Goal: Task Accomplishment & Management: Manage account settings

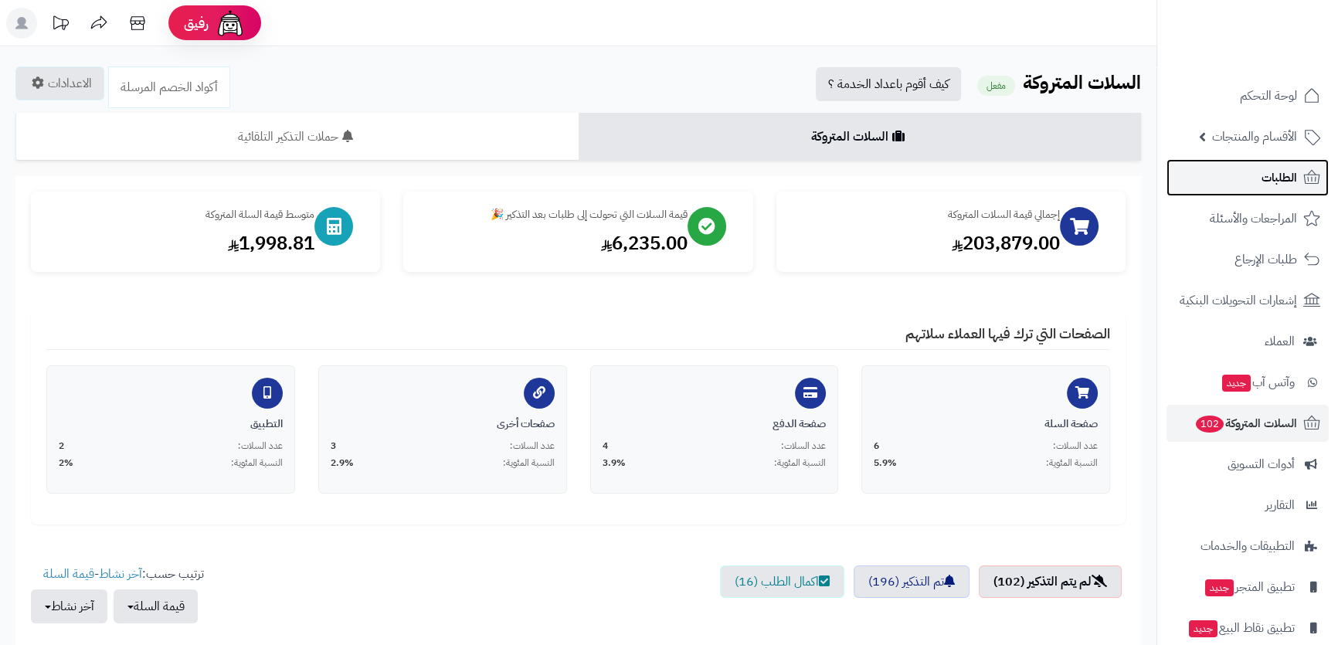
click at [1199, 195] on link "الطلبات" at bounding box center [1248, 177] width 162 height 37
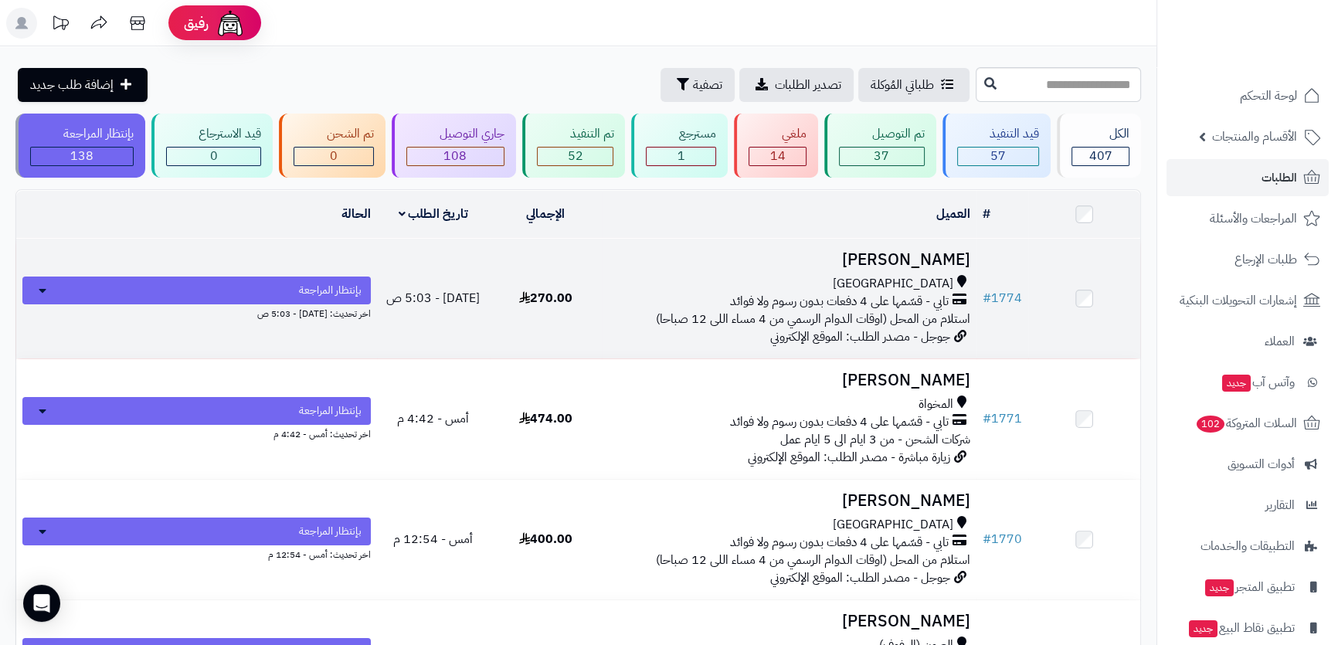
scroll to position [140, 0]
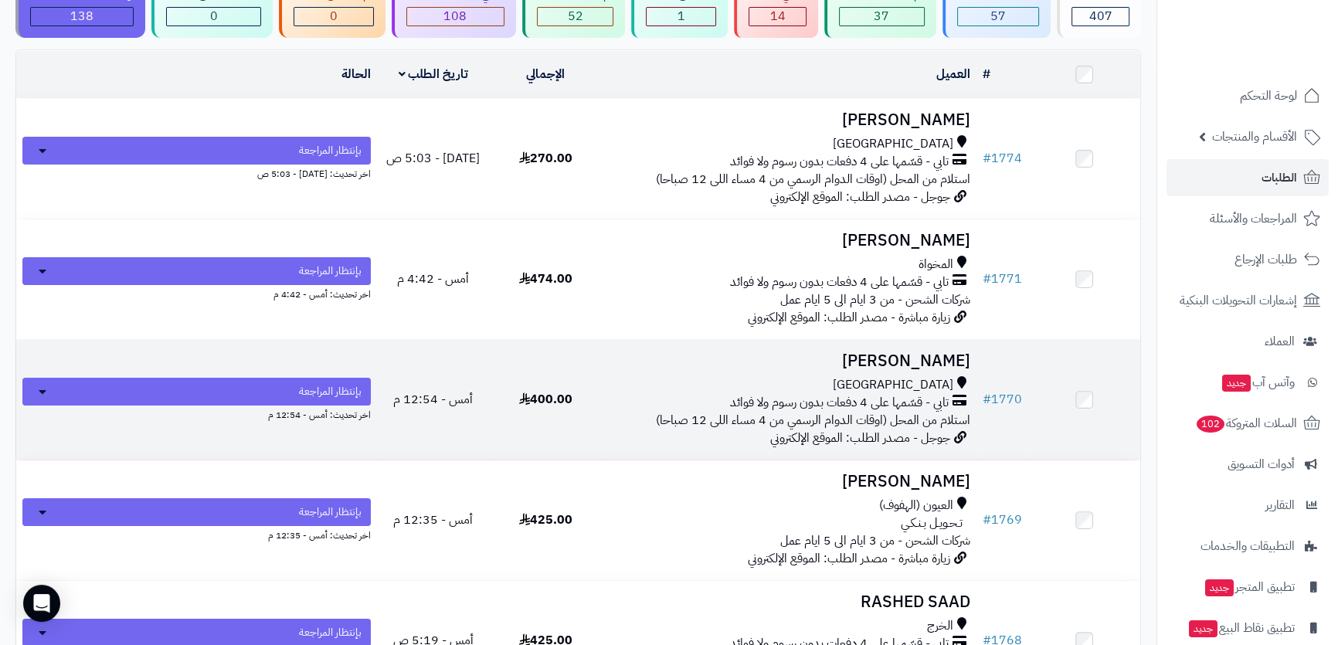
click at [780, 369] on td "ابوبكر احمد جدة تابي - قسّمها على 4 دفعات بدون رسوم ولا فوائد استلام من المحل (…" at bounding box center [789, 400] width 375 height 120
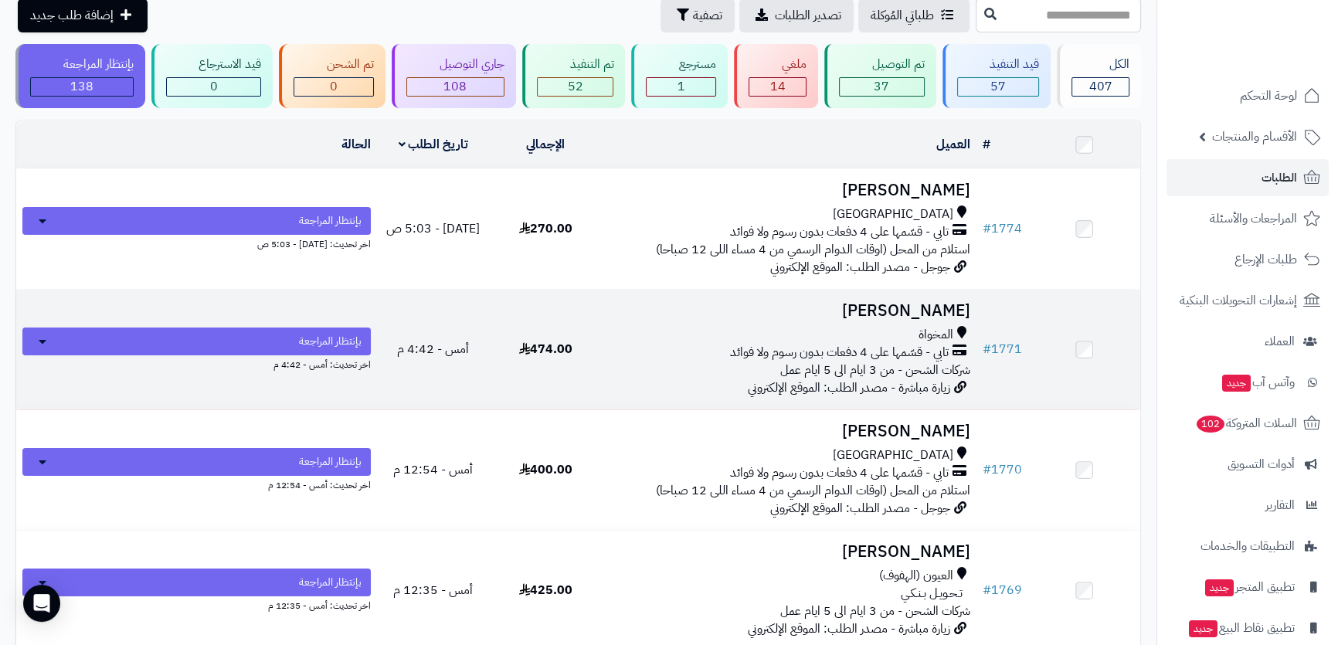
scroll to position [0, 0]
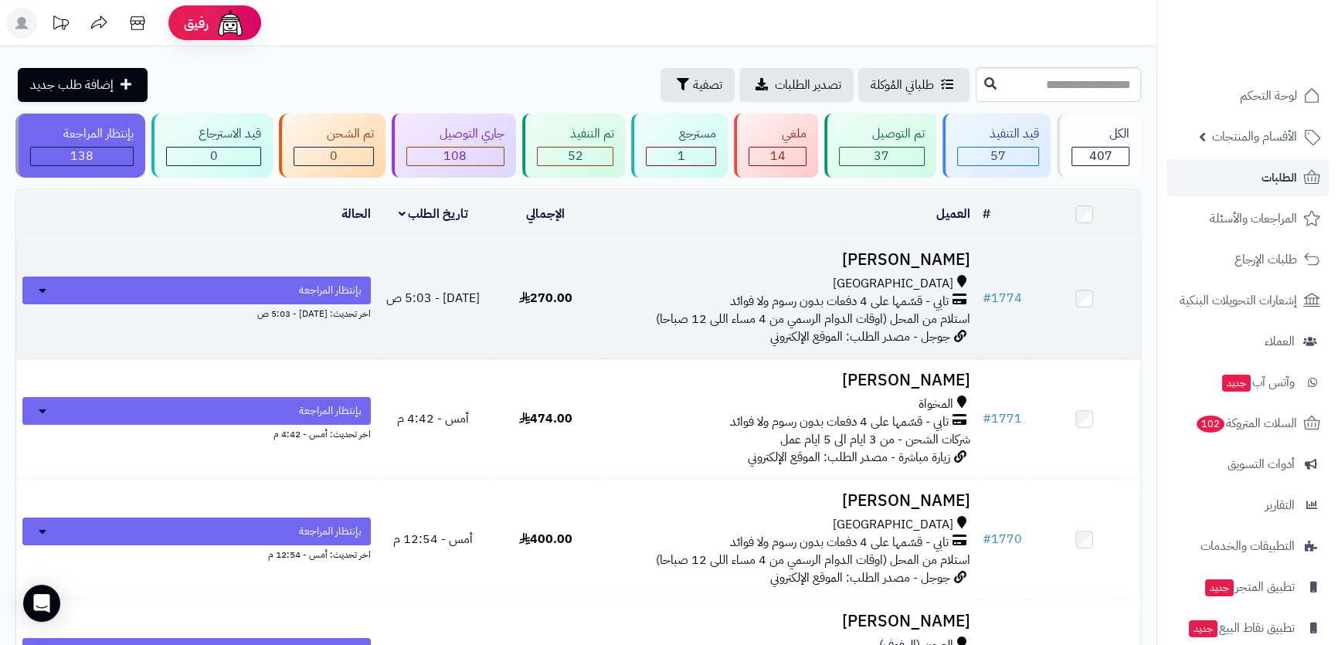
click at [762, 267] on td "نايف العنزي جدة تابي - قسّمها على 4 دفعات بدون رسوم ولا فوائد استلام من المحل (…" at bounding box center [789, 299] width 375 height 120
click at [672, 255] on h3 "نايف العنزي" at bounding box center [789, 260] width 362 height 18
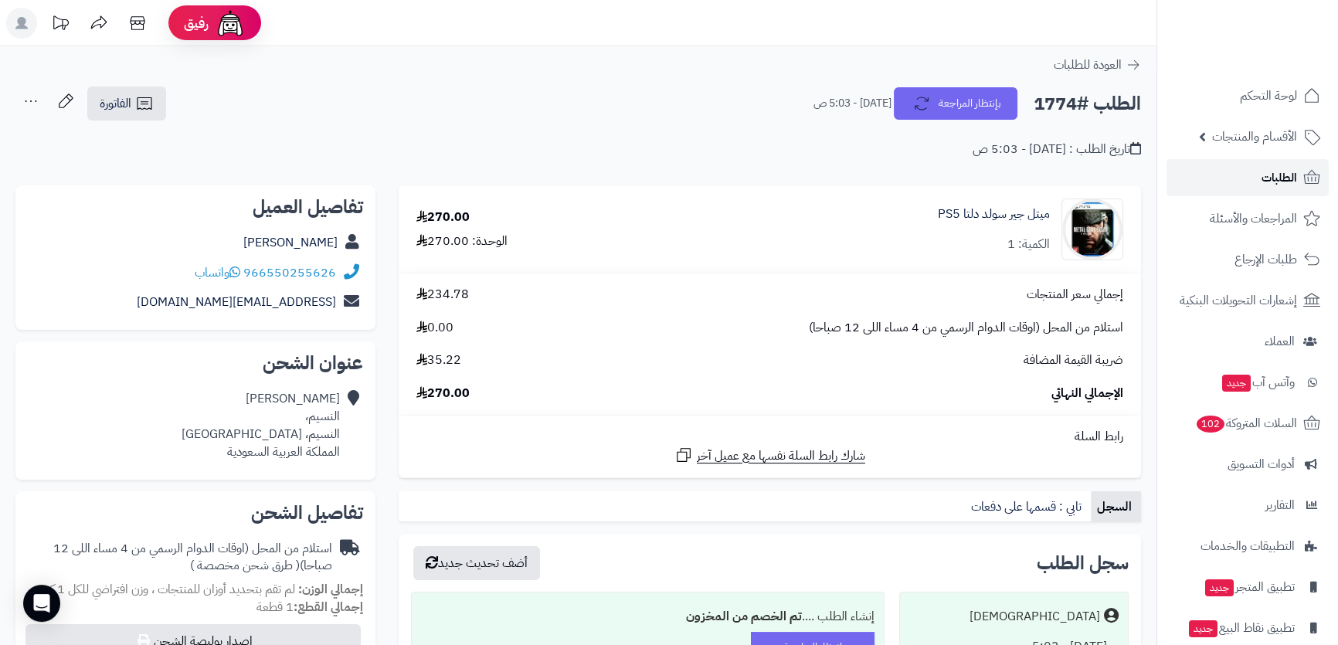
click at [1215, 169] on link "الطلبات" at bounding box center [1248, 177] width 162 height 37
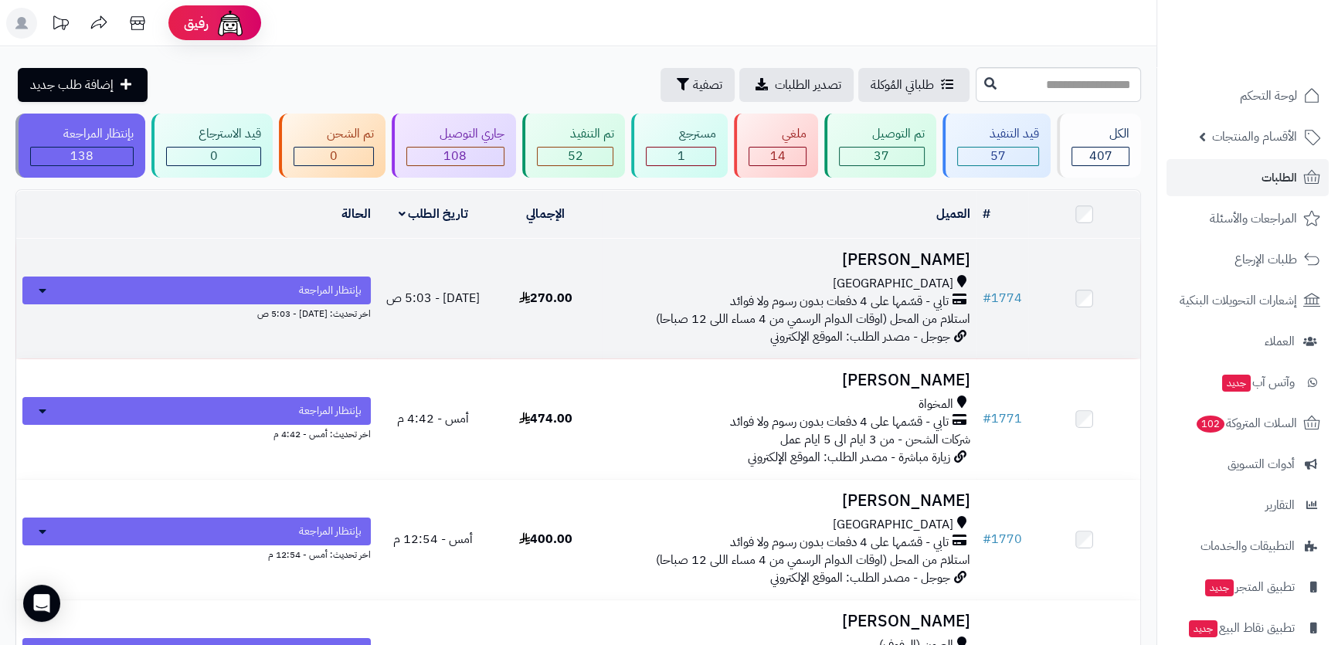
click at [946, 255] on h3 "نايف العنزي" at bounding box center [789, 260] width 362 height 18
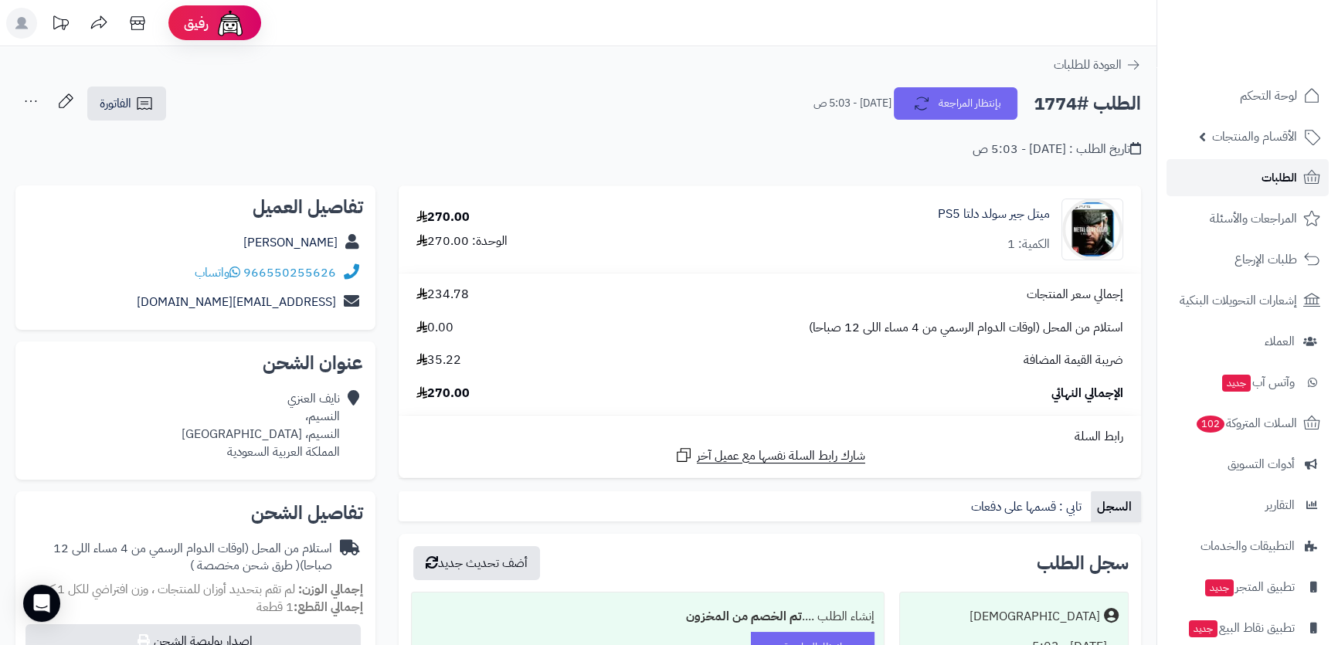
click at [1248, 162] on link "الطلبات" at bounding box center [1248, 177] width 162 height 37
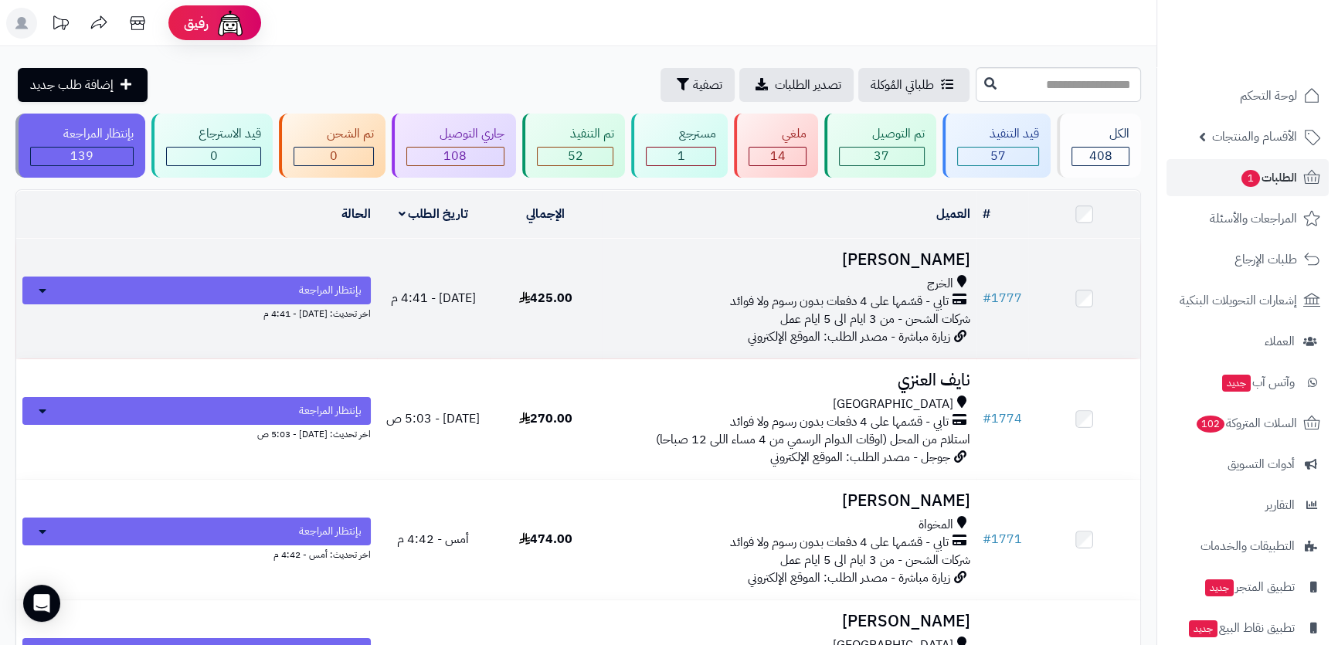
click at [927, 259] on h3 "[PERSON_NAME]" at bounding box center [789, 260] width 362 height 18
click at [880, 257] on h3 "[PERSON_NAME]" at bounding box center [789, 260] width 362 height 18
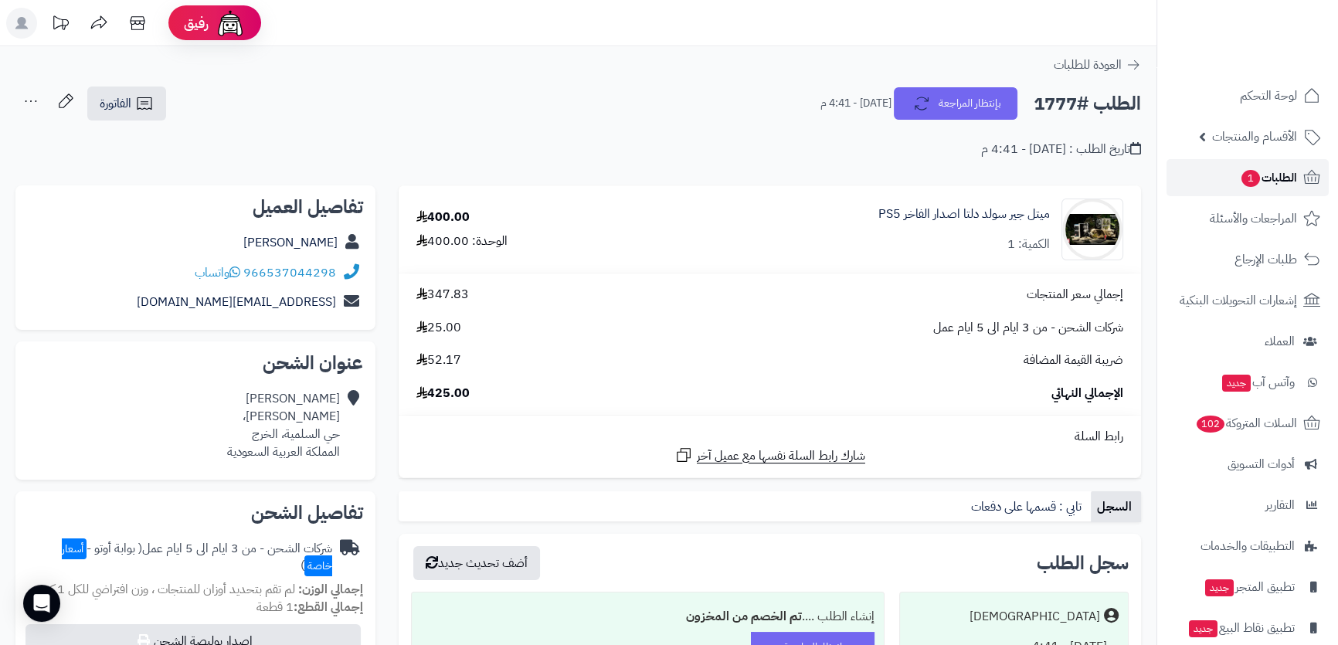
click at [1199, 169] on link "الطلبات 1" at bounding box center [1248, 177] width 162 height 37
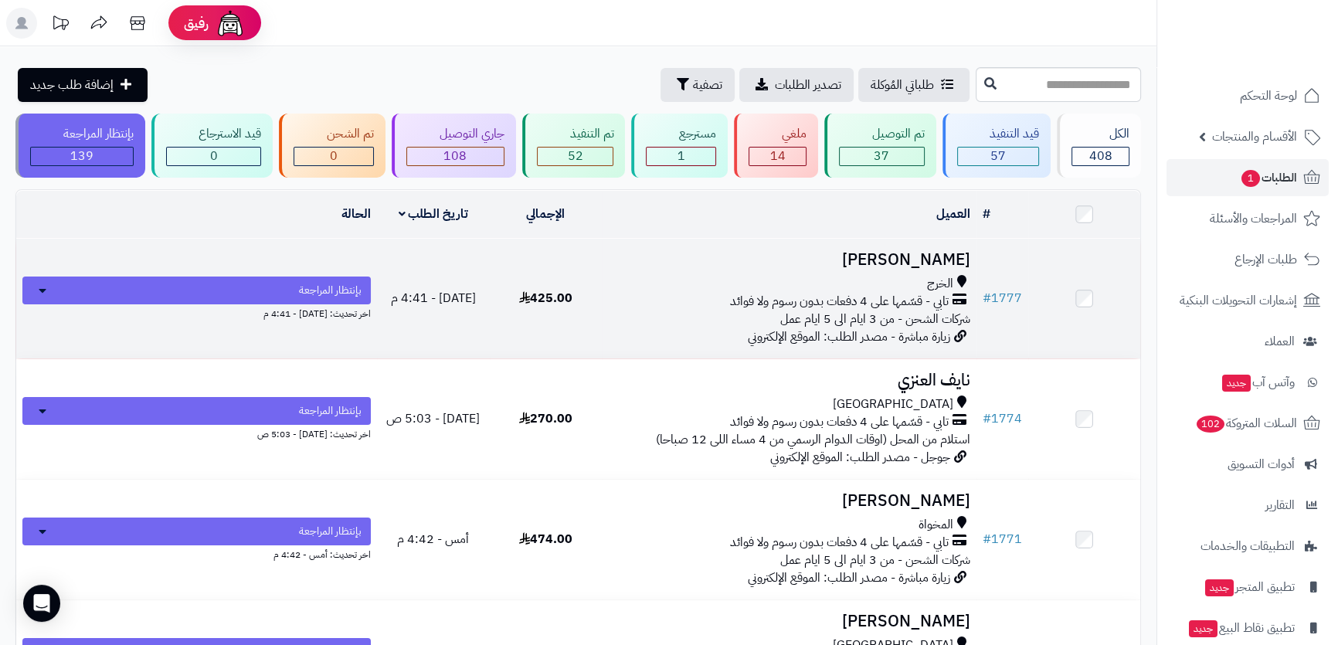
click at [730, 253] on h3 "[PERSON_NAME]" at bounding box center [789, 260] width 362 height 18
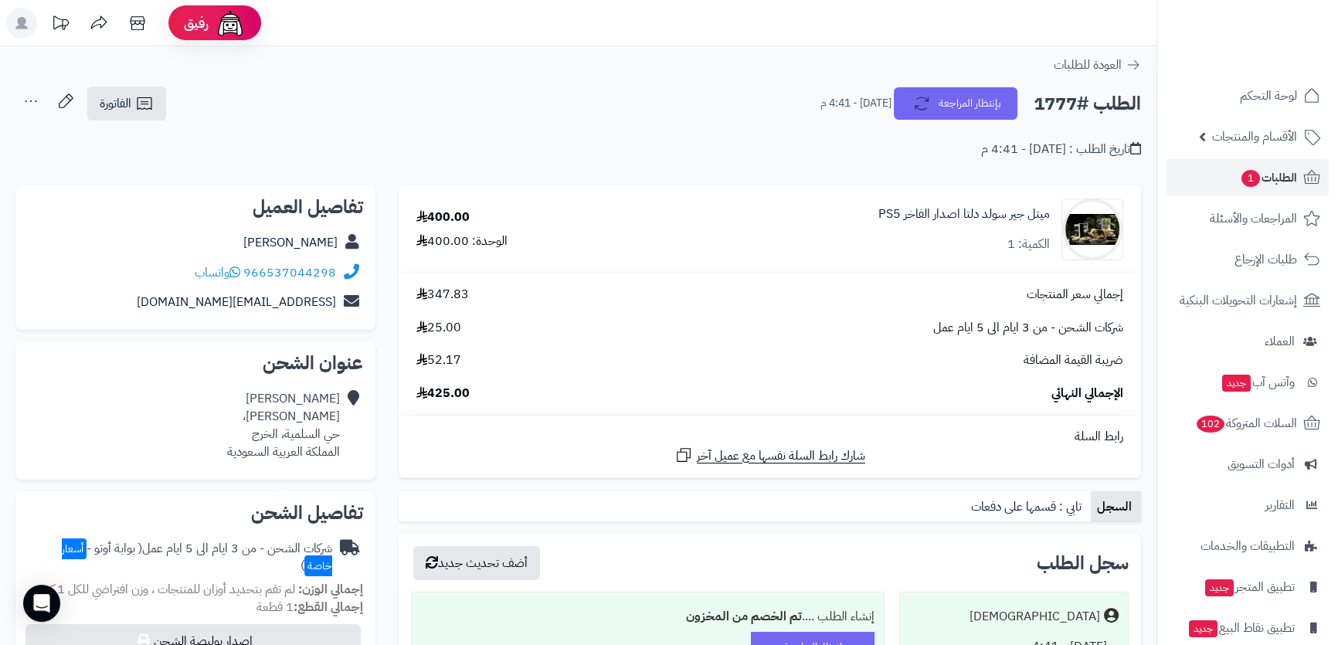
drag, startPoint x: 224, startPoint y: 240, endPoint x: 345, endPoint y: 240, distance: 120.6
click at [345, 240] on div "Abdullah Alsaeed" at bounding box center [195, 243] width 335 height 30
copy div "Abdullah Alsaeed"
click at [393, 438] on div "**********" at bounding box center [770, 495] width 766 height 621
click at [309, 241] on link "Abdullah Alsaeed" at bounding box center [290, 242] width 94 height 19
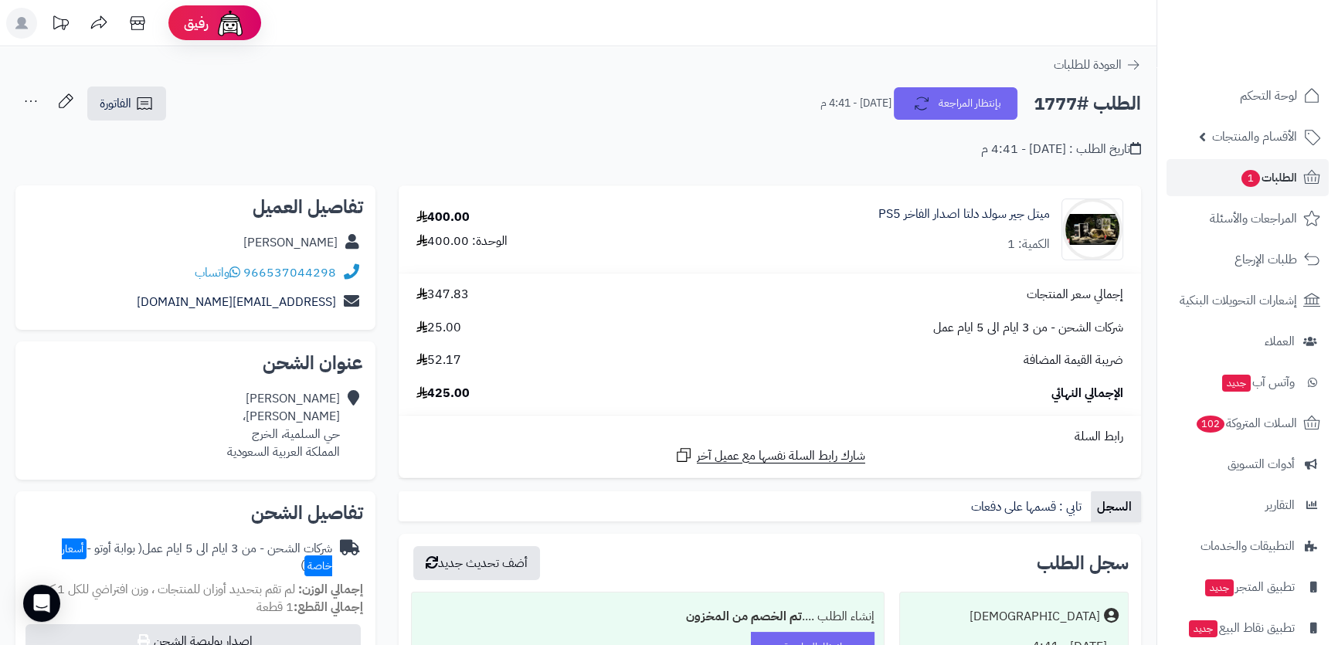
drag, startPoint x: 205, startPoint y: 240, endPoint x: 336, endPoint y: 239, distance: 131.4
click at [336, 239] on div "Abdullah Alsaeed" at bounding box center [195, 243] width 335 height 30
copy link "Abdullah Alsaeed"
drag, startPoint x: 166, startPoint y: 303, endPoint x: 342, endPoint y: 301, distance: 176.2
click at [342, 301] on div "yb4104224@gmail.com" at bounding box center [195, 302] width 335 height 30
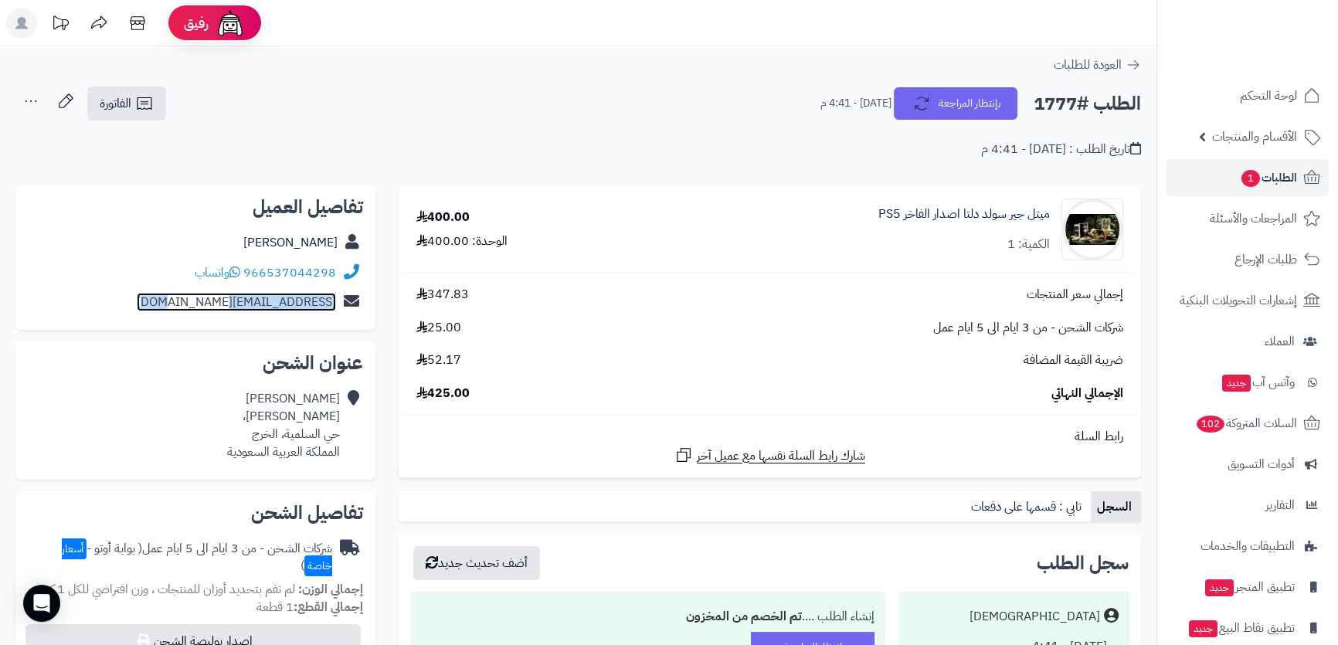
copy div "yb4104224@gmail.com"
click at [285, 437] on div "Abdullah Alsaeed Arish King Abdulaziz، حي السلمية، الخرج المملكة العربية السعود…" at bounding box center [283, 425] width 113 height 70
click at [270, 413] on div "Abdullah Alsaeed Arish King Abdulaziz، حي السلمية، الخرج المملكة العربية السعود…" at bounding box center [283, 425] width 113 height 70
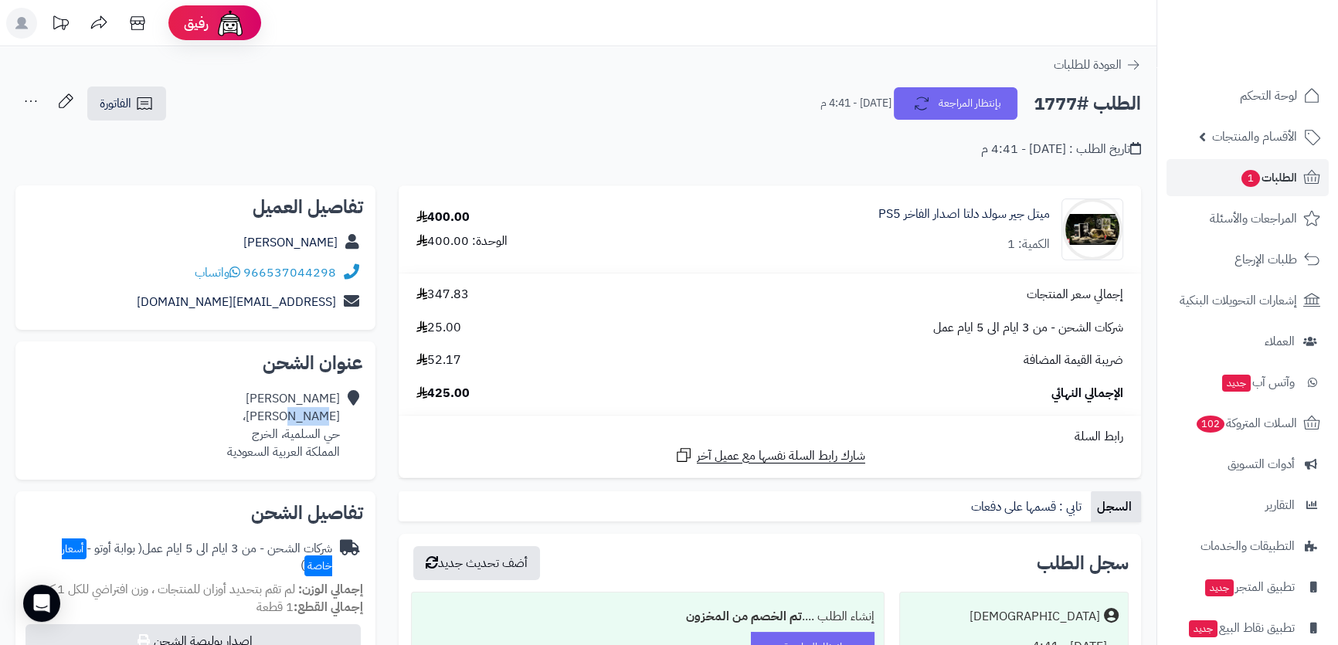
click at [270, 413] on div "Abdullah Alsaeed Arish King Abdulaziz، حي السلمية، الخرج المملكة العربية السعود…" at bounding box center [283, 425] width 113 height 70
drag, startPoint x: 270, startPoint y: 413, endPoint x: 273, endPoint y: 427, distance: 14.2
click at [273, 427] on div "Abdullah Alsaeed Arish King Abdulaziz، حي السلمية، الخرج المملكة العربية السعود…" at bounding box center [283, 425] width 113 height 70
copy div "Arish King Abdulaziz، حي السلمية، الخرج"
drag, startPoint x: 172, startPoint y: 421, endPoint x: 225, endPoint y: 422, distance: 53.3
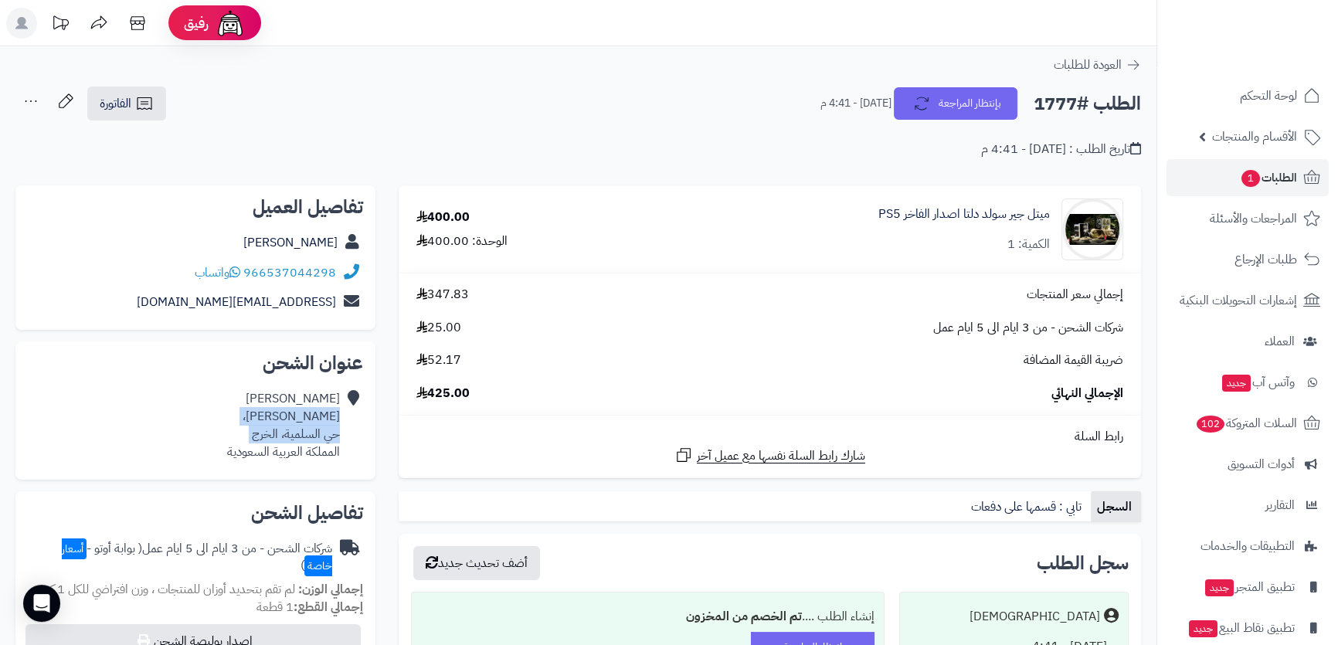
click at [172, 421] on div "Abdullah Alsaeed Arish King Abdulaziz، حي السلمية، الخرج المملكة العربية السعود…" at bounding box center [195, 425] width 335 height 83
click at [288, 423] on div "Abdullah Alsaeed Arish King Abdulaziz، حي السلمية، الخرج المملكة العربية السعود…" at bounding box center [283, 425] width 113 height 70
click at [295, 441] on div "Abdullah Alsaeed Arish King Abdulaziz، حي السلمية، الخرج المملكة العربية السعود…" at bounding box center [283, 425] width 113 height 70
click at [295, 440] on div "Abdullah Alsaeed Arish King Abdulaziz، حي السلمية، الخرج المملكة العربية السعود…" at bounding box center [283, 425] width 113 height 70
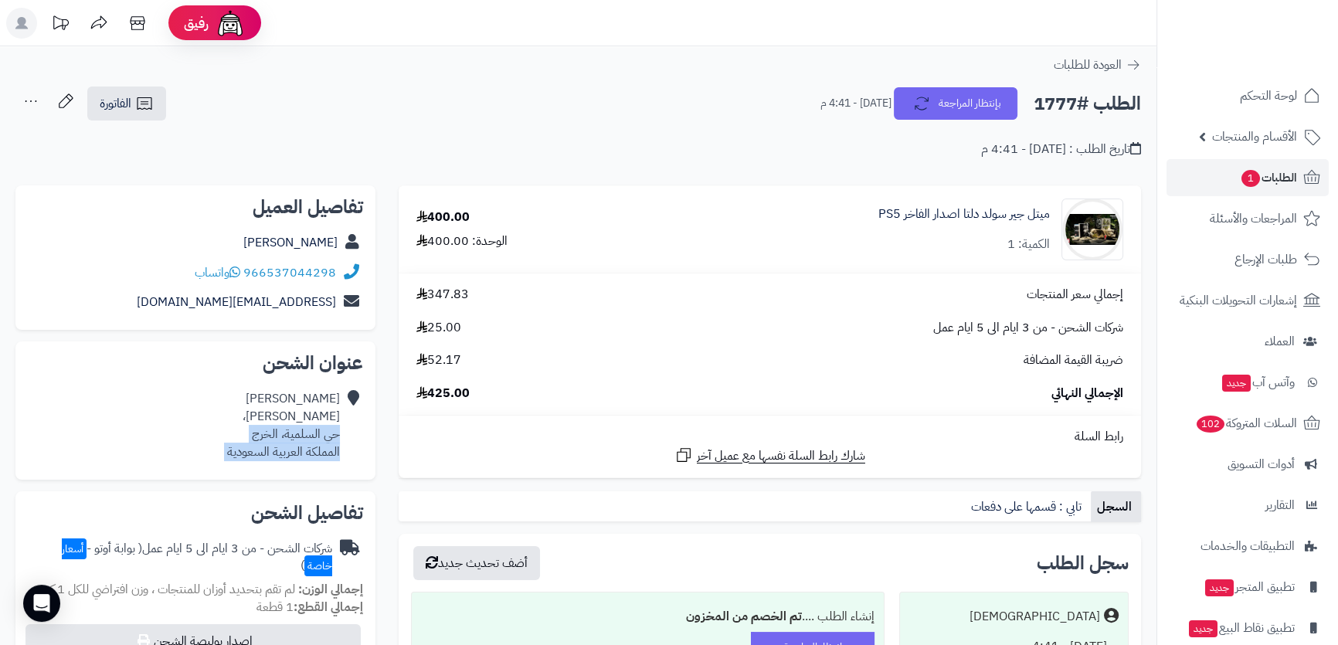
drag, startPoint x: 295, startPoint y: 440, endPoint x: 292, endPoint y: 457, distance: 17.3
click at [292, 457] on div "Abdullah Alsaeed Arish King Abdulaziz، حي السلمية، الخرج المملكة العربية السعود…" at bounding box center [283, 425] width 113 height 70
drag, startPoint x: 292, startPoint y: 457, endPoint x: 242, endPoint y: 405, distance: 72.7
click at [242, 405] on div "Abdullah Alsaeed Arish King Abdulaziz، حي السلمية، الخرج المملكة العربية السعود…" at bounding box center [283, 425] width 113 height 70
click at [230, 412] on div "Abdullah Alsaeed Arish King Abdulaziz، حي السلمية، الخرج المملكة العربية السعود…" at bounding box center [283, 425] width 113 height 70
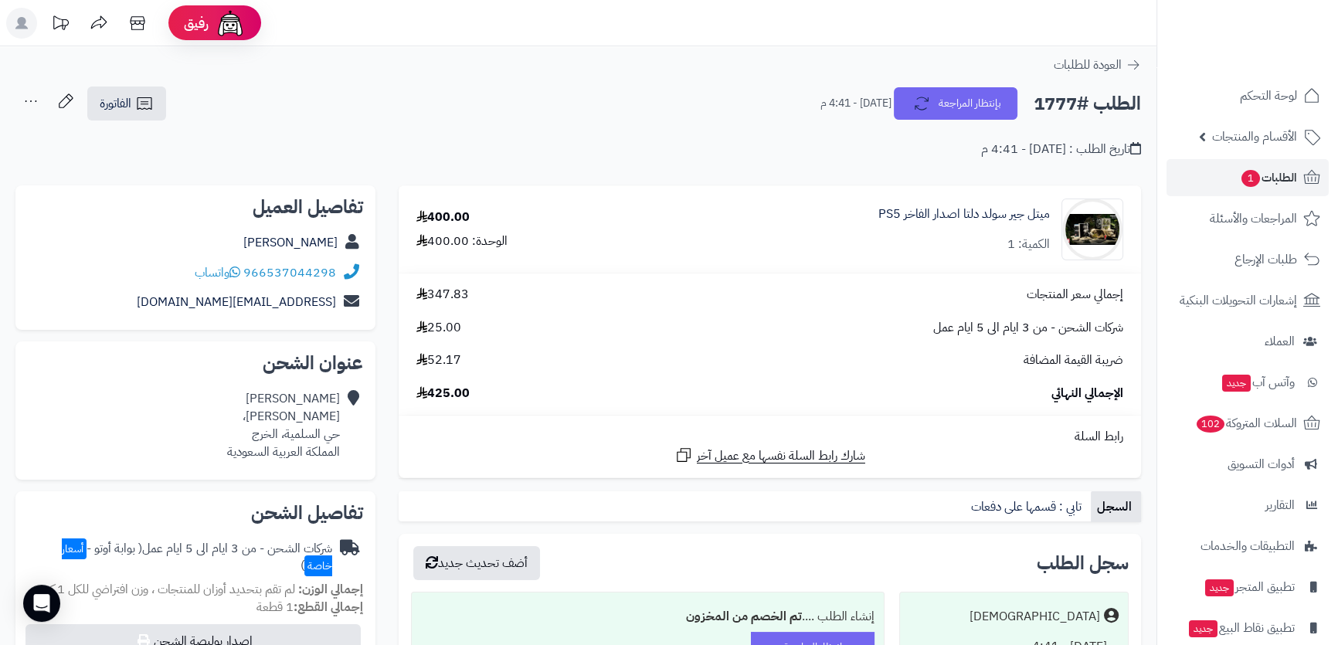
drag, startPoint x: 230, startPoint y: 412, endPoint x: 231, endPoint y: 426, distance: 13.9
click at [230, 426] on div "Abdullah Alsaeed Arish King Abdulaziz، حي السلمية، الخرج المملكة العربية السعود…" at bounding box center [283, 425] width 113 height 70
click at [240, 406] on div "Abdullah Alsaeed Arish King Abdulaziz، حي السلمية، الخرج المملكة العربية السعود…" at bounding box center [283, 425] width 113 height 70
click at [234, 413] on div "Abdullah Alsaeed Arish King Abdulaziz، حي السلمية، الخرج المملكة العربية السعود…" at bounding box center [283, 425] width 113 height 70
drag, startPoint x: 234, startPoint y: 413, endPoint x: 256, endPoint y: 446, distance: 39.7
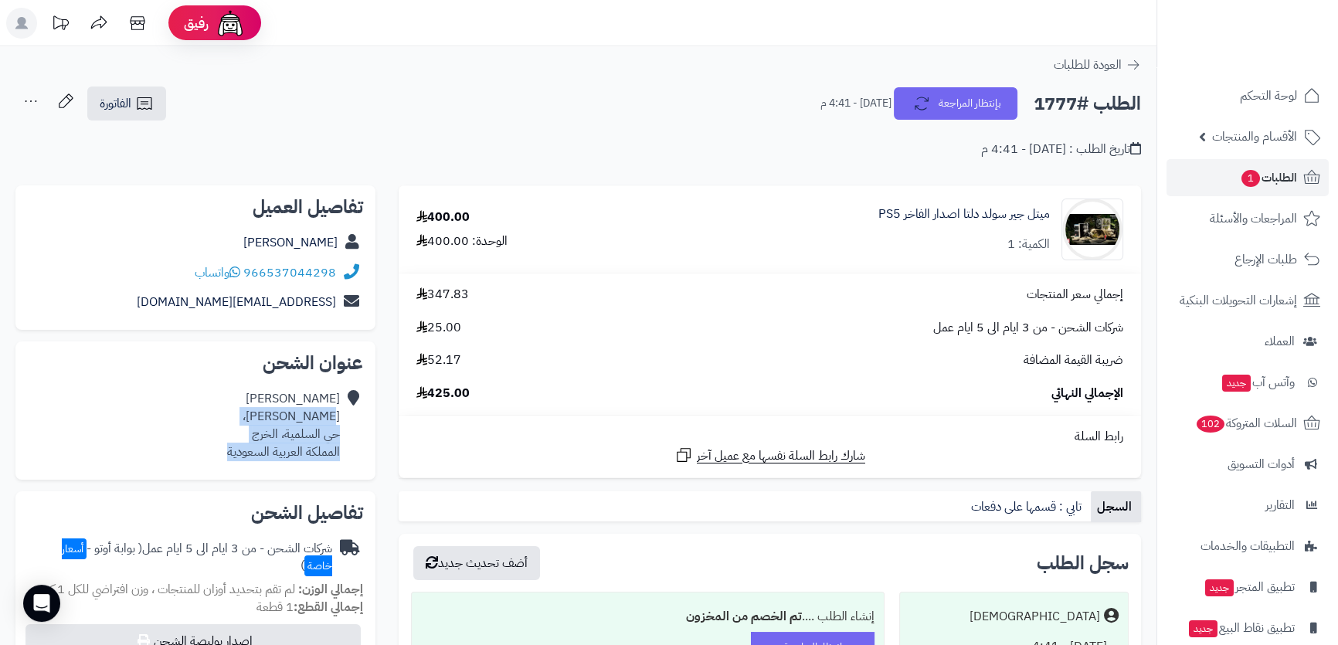
click at [255, 454] on div "Abdullah Alsaeed Arish King Abdulaziz، حي السلمية، الخرج المملكة العربية السعود…" at bounding box center [283, 425] width 113 height 70
click at [232, 422] on div "Abdullah Alsaeed Arish King Abdulaziz، حي السلمية، الخرج المملكة العربية السعود…" at bounding box center [283, 425] width 113 height 70
click at [232, 420] on div "Abdullah Alsaeed Arish King Abdulaziz، حي السلمية، الخرج المملكة العربية السعود…" at bounding box center [283, 425] width 113 height 70
drag, startPoint x: 232, startPoint y: 420, endPoint x: 236, endPoint y: 448, distance: 28.2
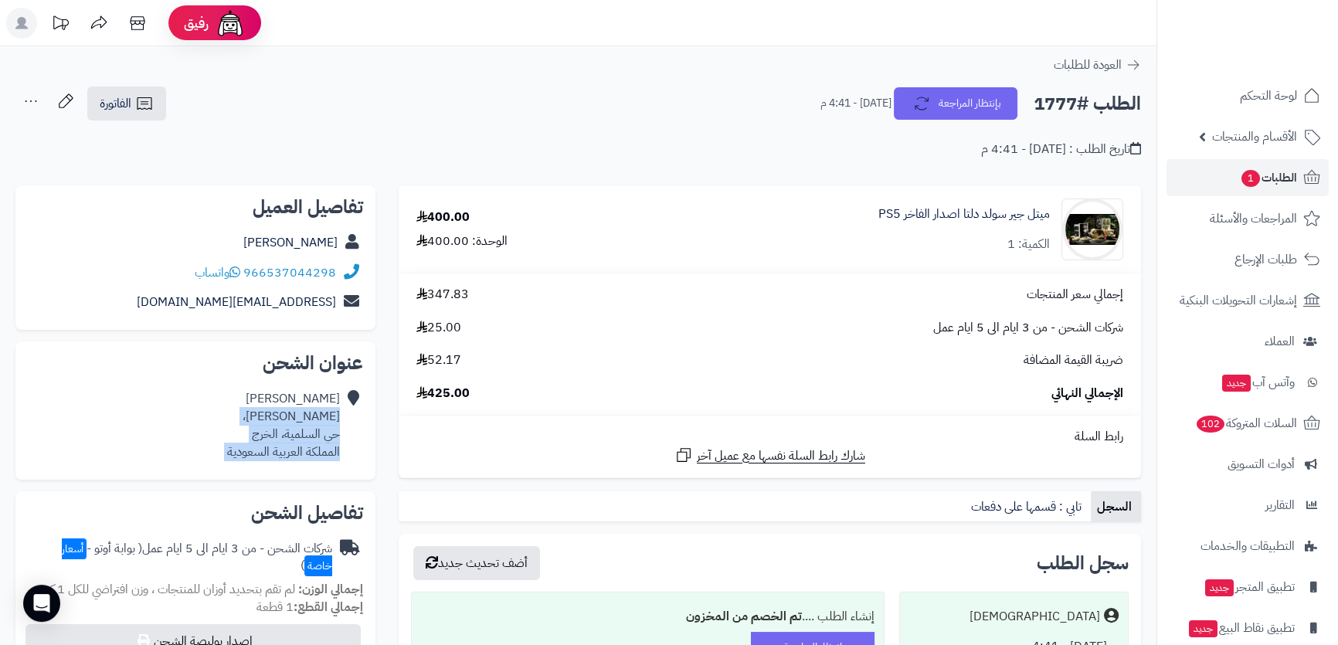
click at [236, 448] on div "Abdullah Alsaeed Arish King Abdulaziz، حي السلمية، الخرج المملكة العربية السعود…" at bounding box center [283, 425] width 113 height 70
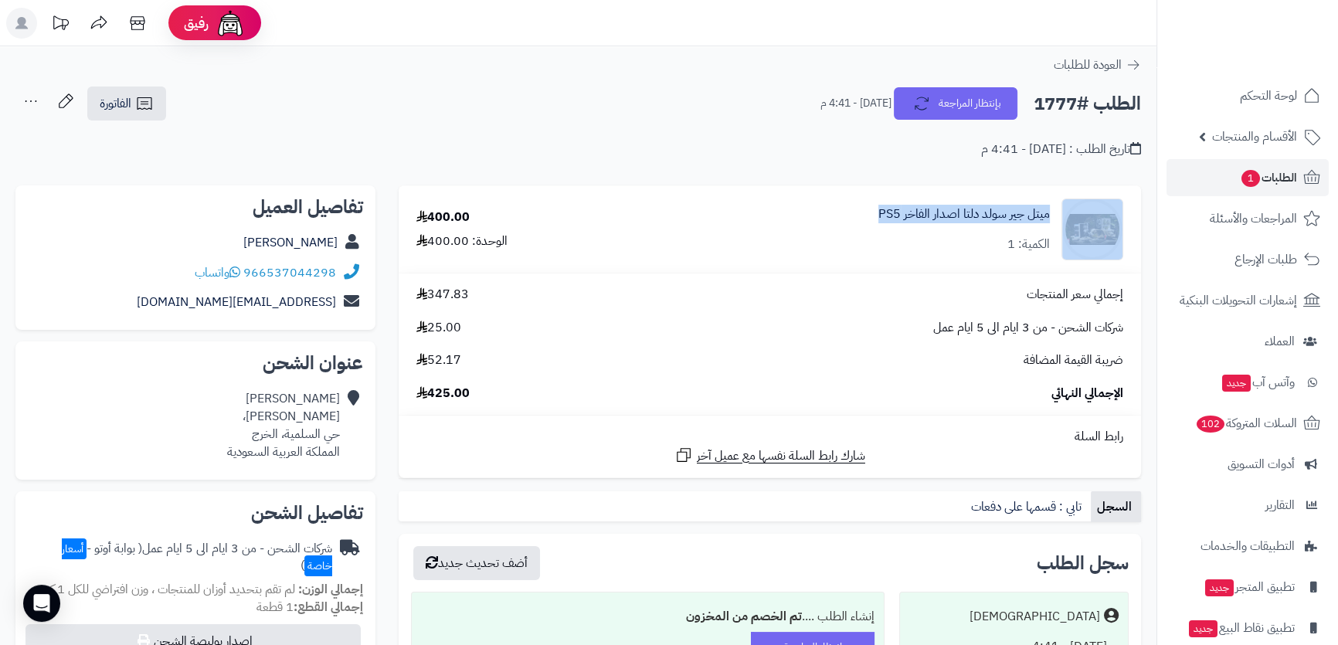
drag, startPoint x: 802, startPoint y: 214, endPoint x: 1056, endPoint y: 211, distance: 253.5
click at [1056, 211] on div "ميتل جير سولد دلتا اصدار الفاخر PS5 الكمية: 1" at bounding box center [885, 230] width 499 height 62
copy div "ميتل جير سولد دلتا اصدار الفاخر PS5"
click at [1263, 175] on span "الطلبات 1" at bounding box center [1268, 178] width 57 height 22
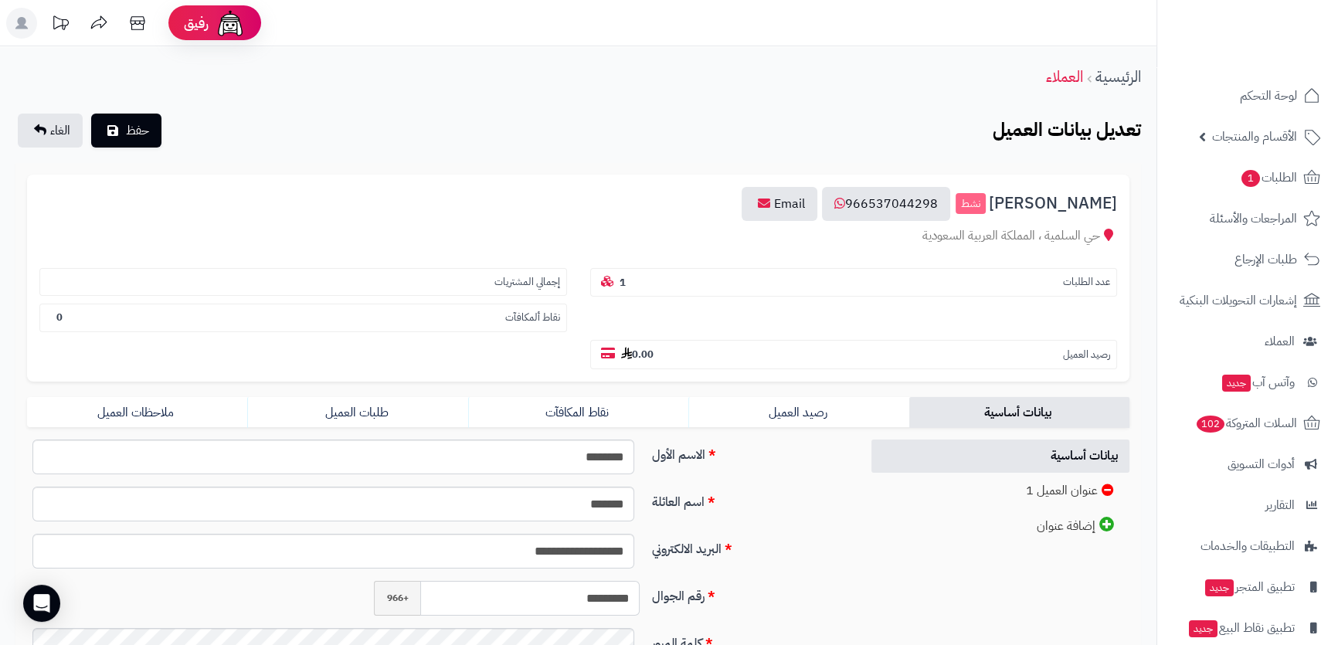
click at [561, 581] on input "*********" at bounding box center [529, 598] width 219 height 35
click at [629, 581] on input "*********" at bounding box center [529, 598] width 219 height 35
click at [590, 581] on input "**********" at bounding box center [529, 598] width 219 height 35
type input "**********"
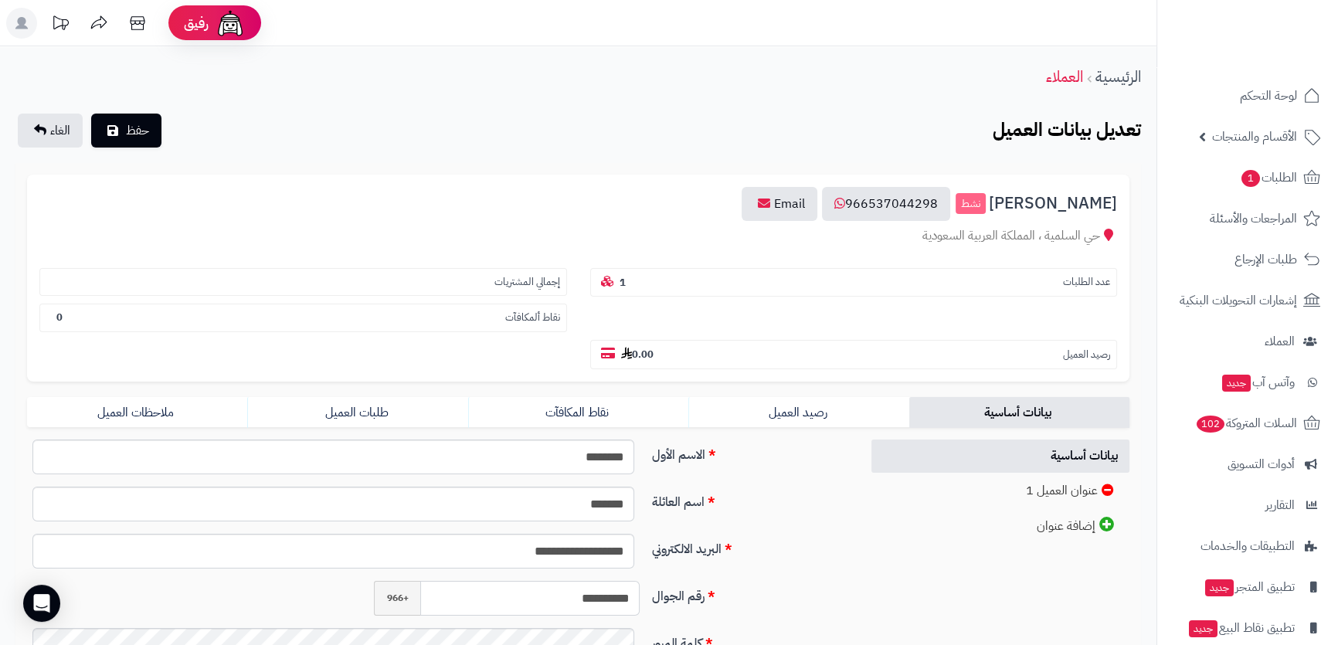
click at [556, 581] on input "**********" at bounding box center [529, 598] width 219 height 35
drag, startPoint x: 559, startPoint y: 559, endPoint x: 640, endPoint y: 559, distance: 80.4
click at [640, 581] on div "**********" at bounding box center [507, 598] width 278 height 35
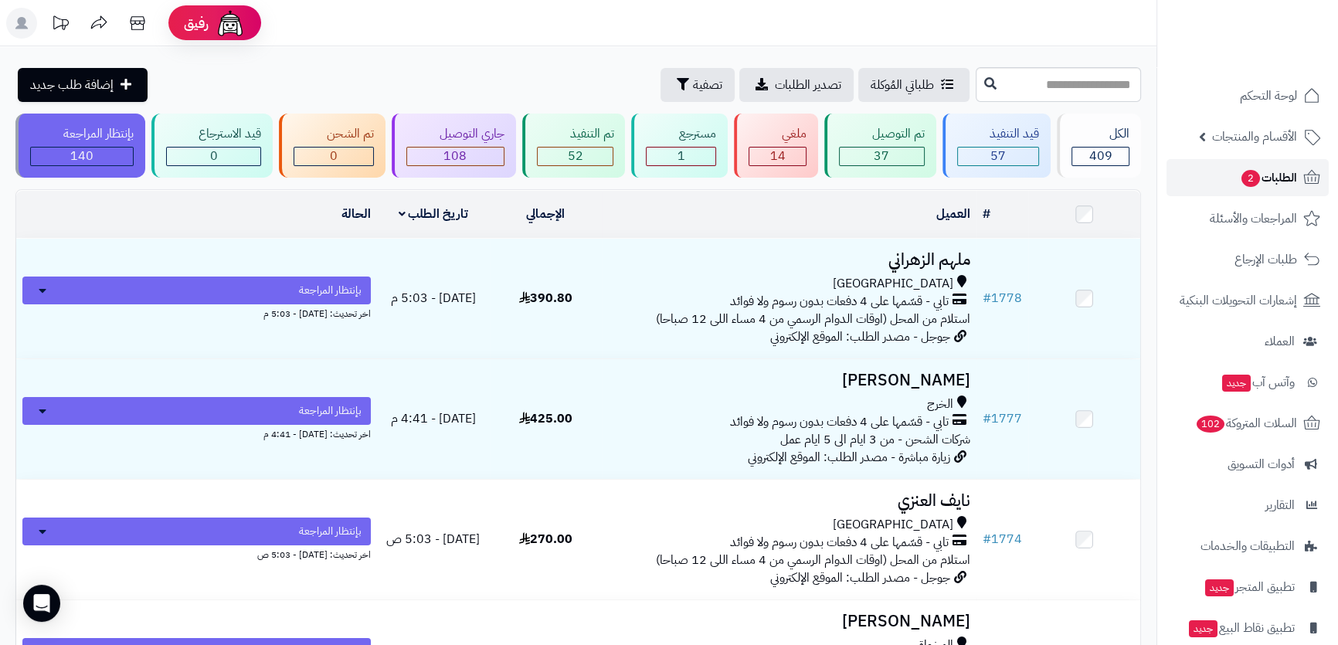
click at [1270, 175] on span "الطلبات 2" at bounding box center [1268, 178] width 57 height 22
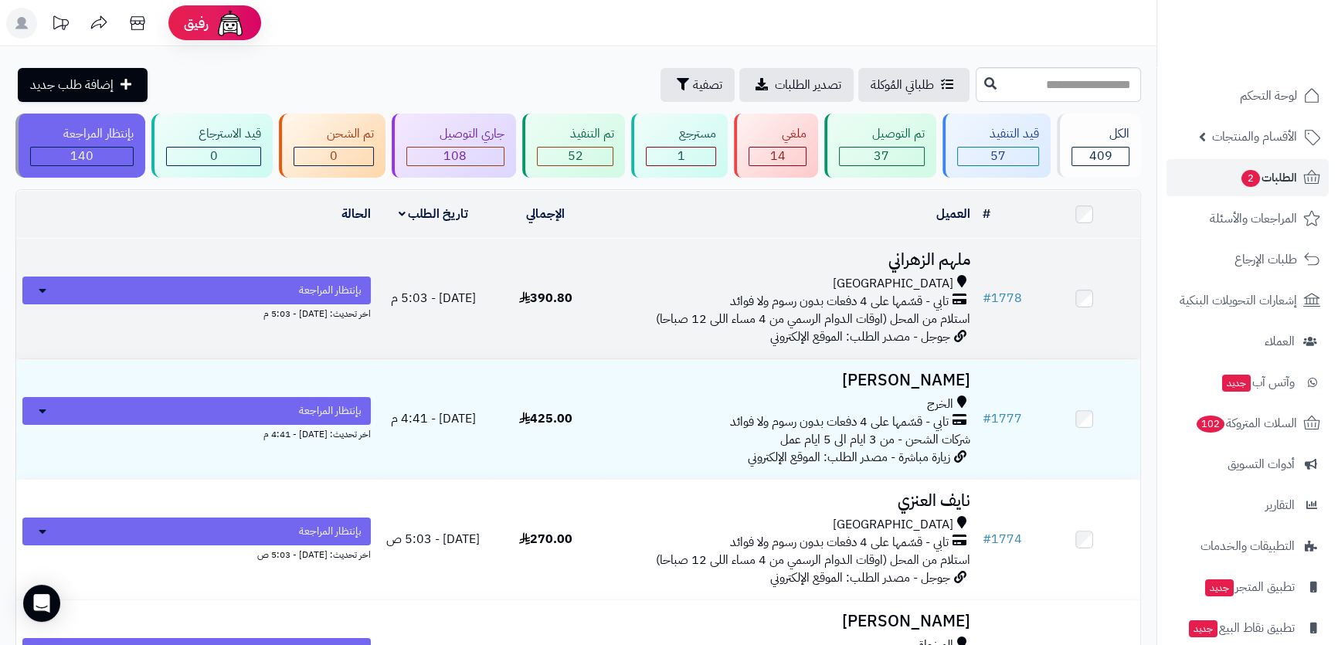
click at [886, 257] on h3 "ملهم الزهراني" at bounding box center [789, 260] width 362 height 18
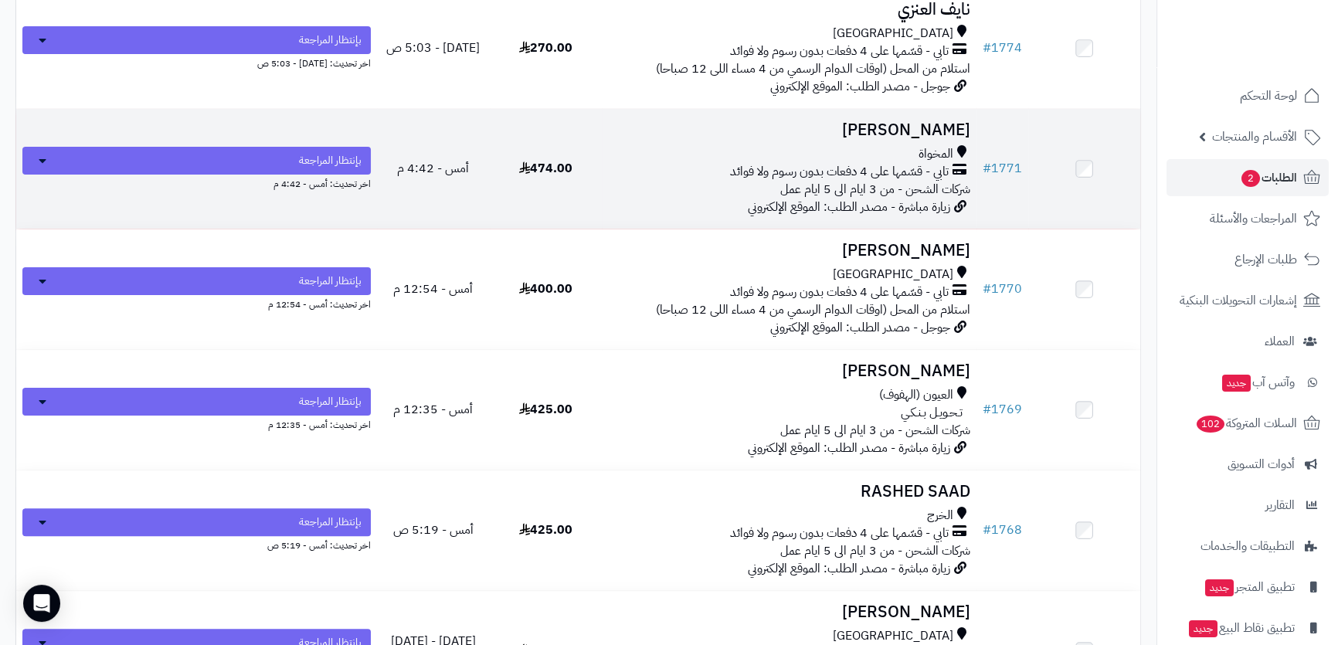
scroll to position [562, 0]
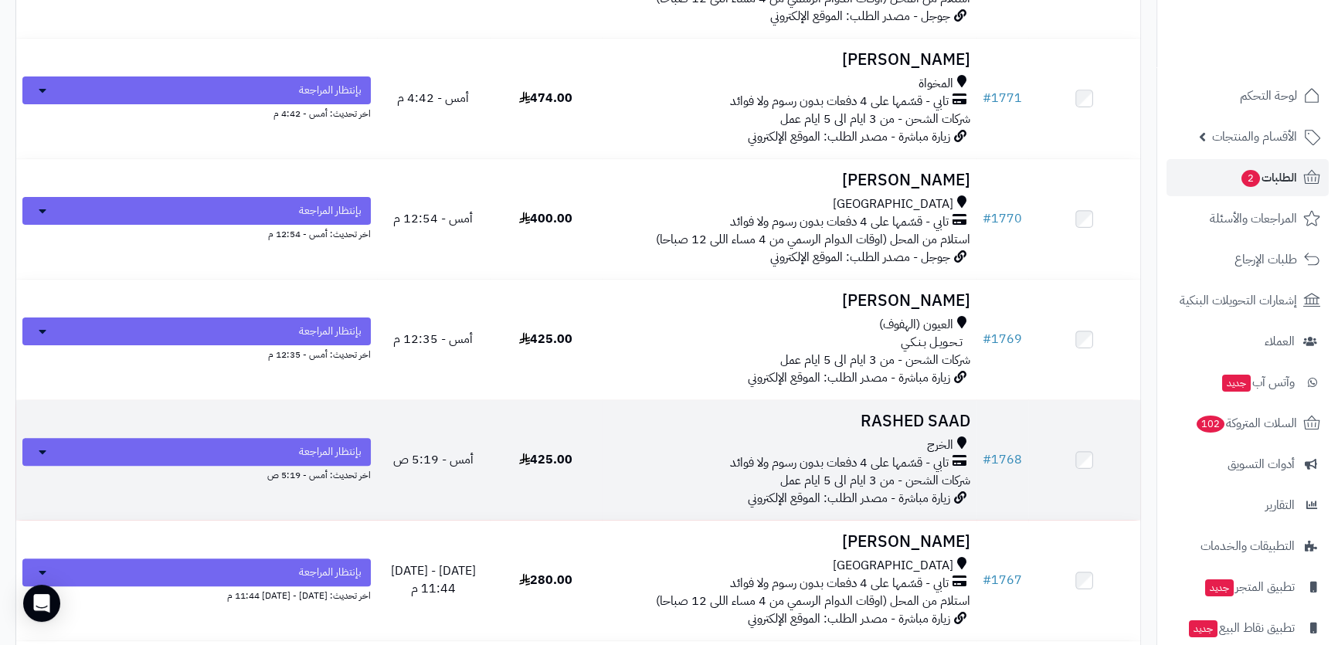
click at [825, 413] on h3 "RASHED SAAD" at bounding box center [789, 422] width 362 height 18
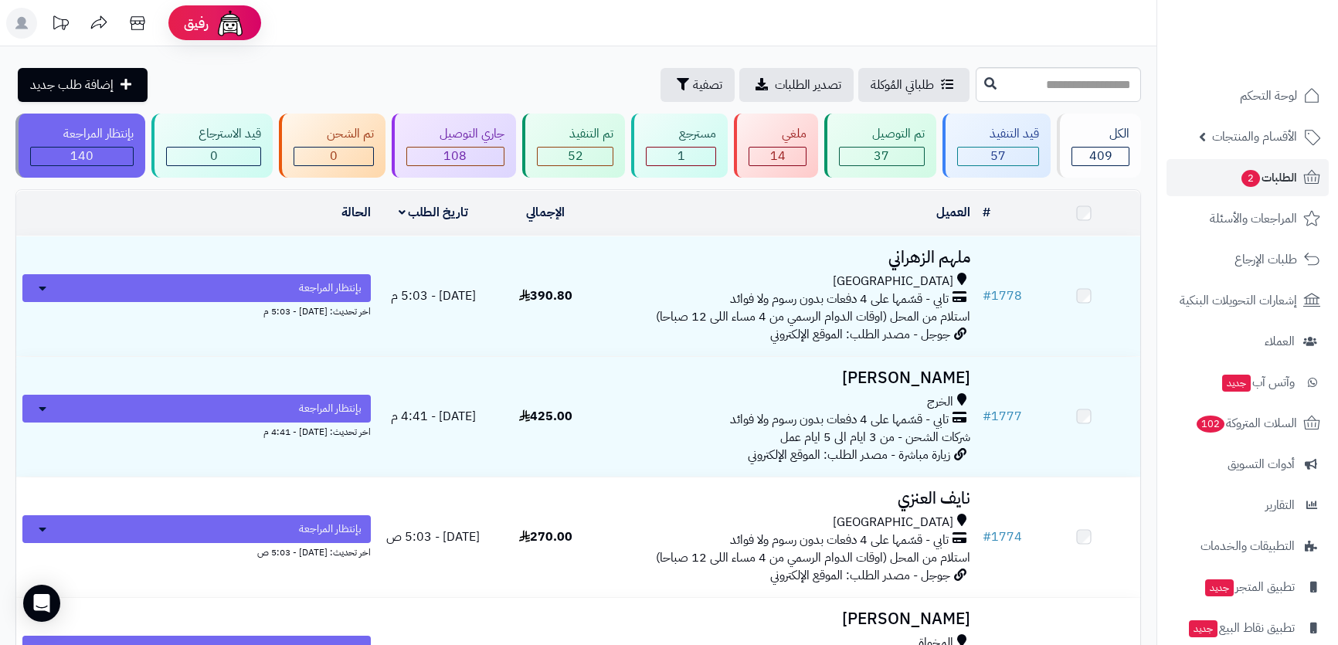
scroll to position [562, 0]
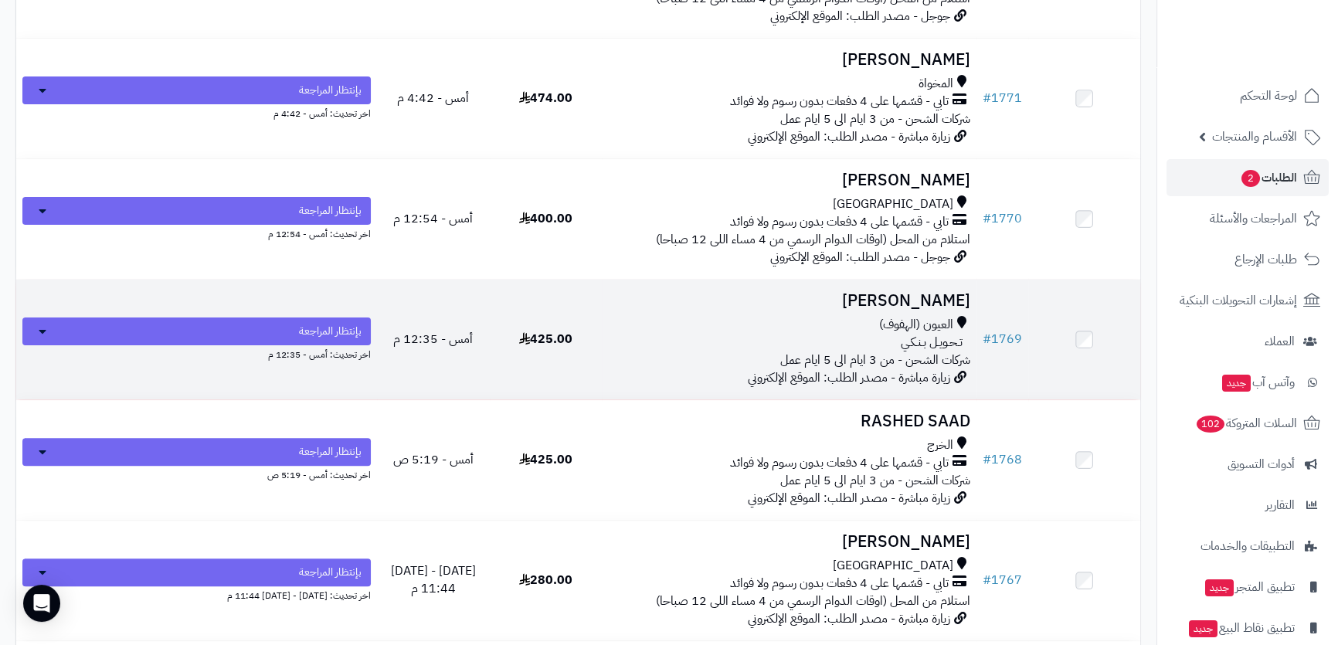
click at [936, 292] on h3 "[PERSON_NAME]" at bounding box center [789, 301] width 362 height 18
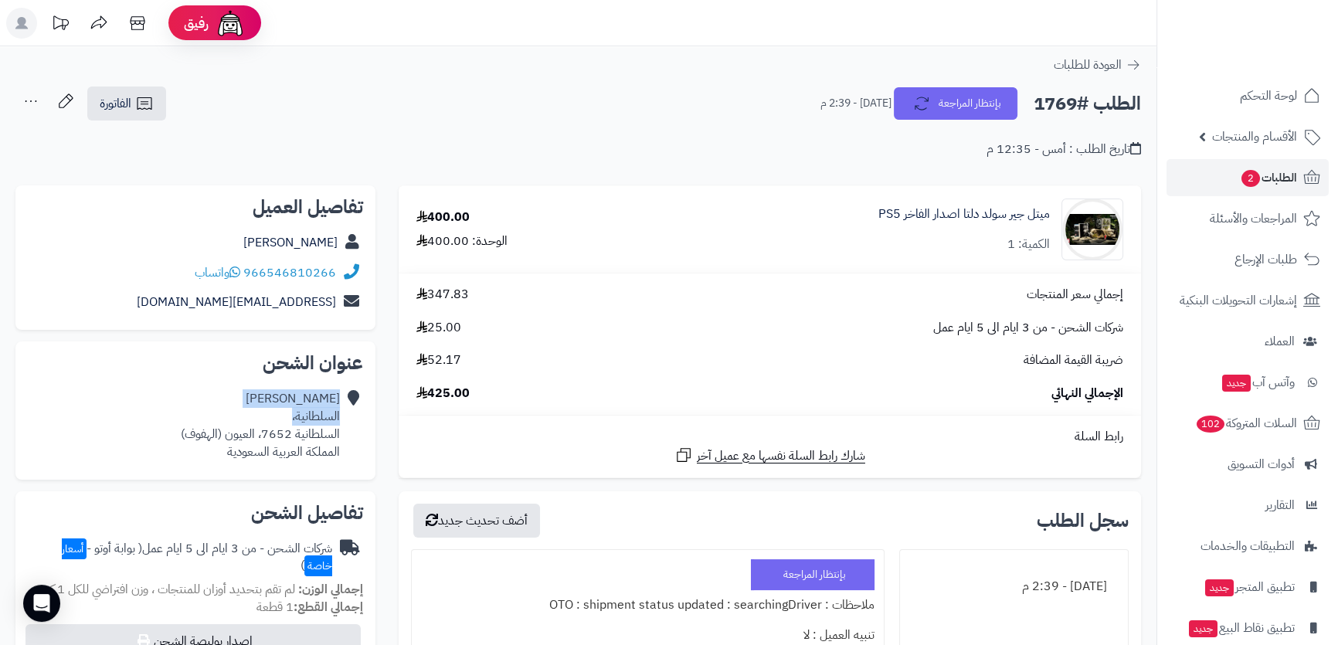
drag, startPoint x: 344, startPoint y: 413, endPoint x: 290, endPoint y: 424, distance: 55.2
click at [290, 424] on div "[PERSON_NAME]، السلطانية 7652، العيون (الهفوف) المملكة العربية السعودية" at bounding box center [195, 425] width 335 height 83
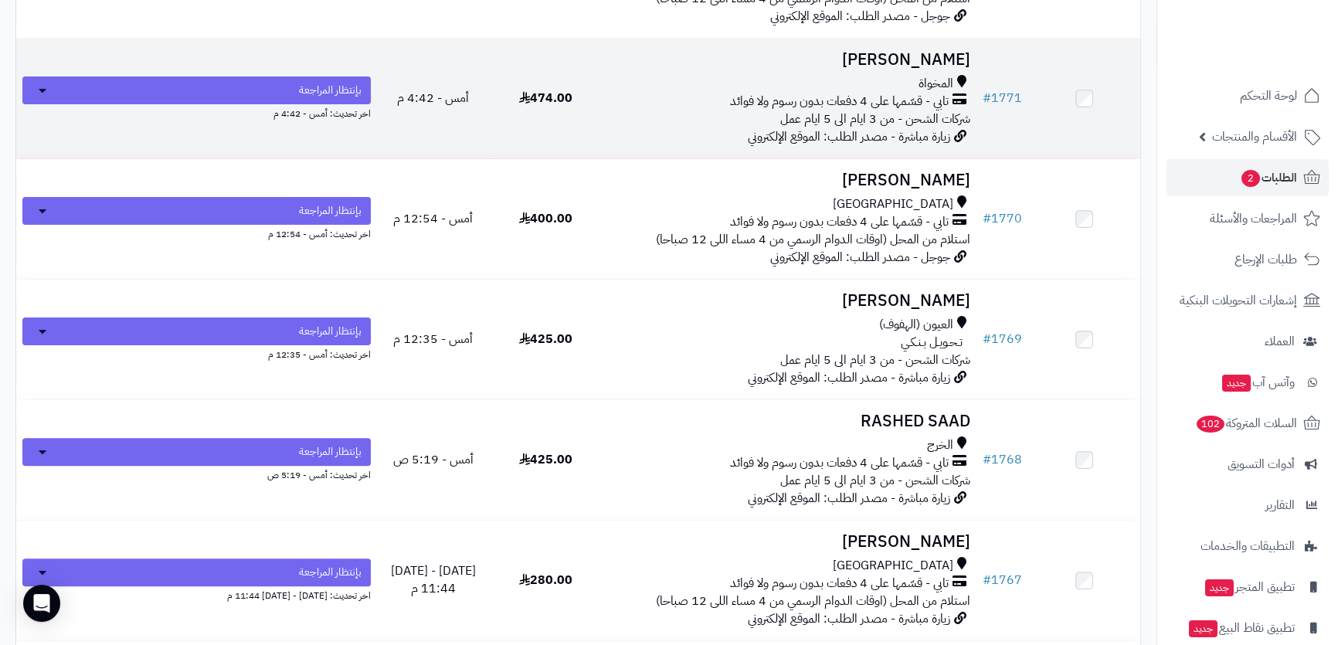
scroll to position [421, 0]
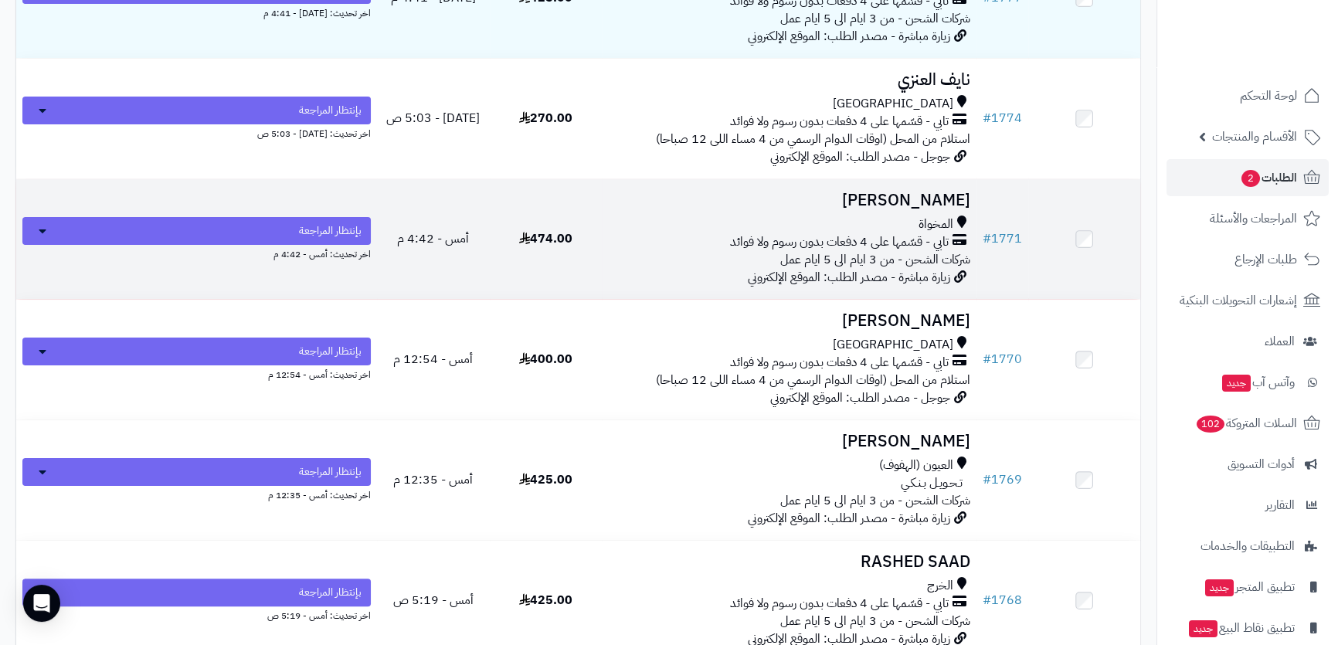
click at [886, 198] on h3 "احمد العمري" at bounding box center [789, 201] width 362 height 18
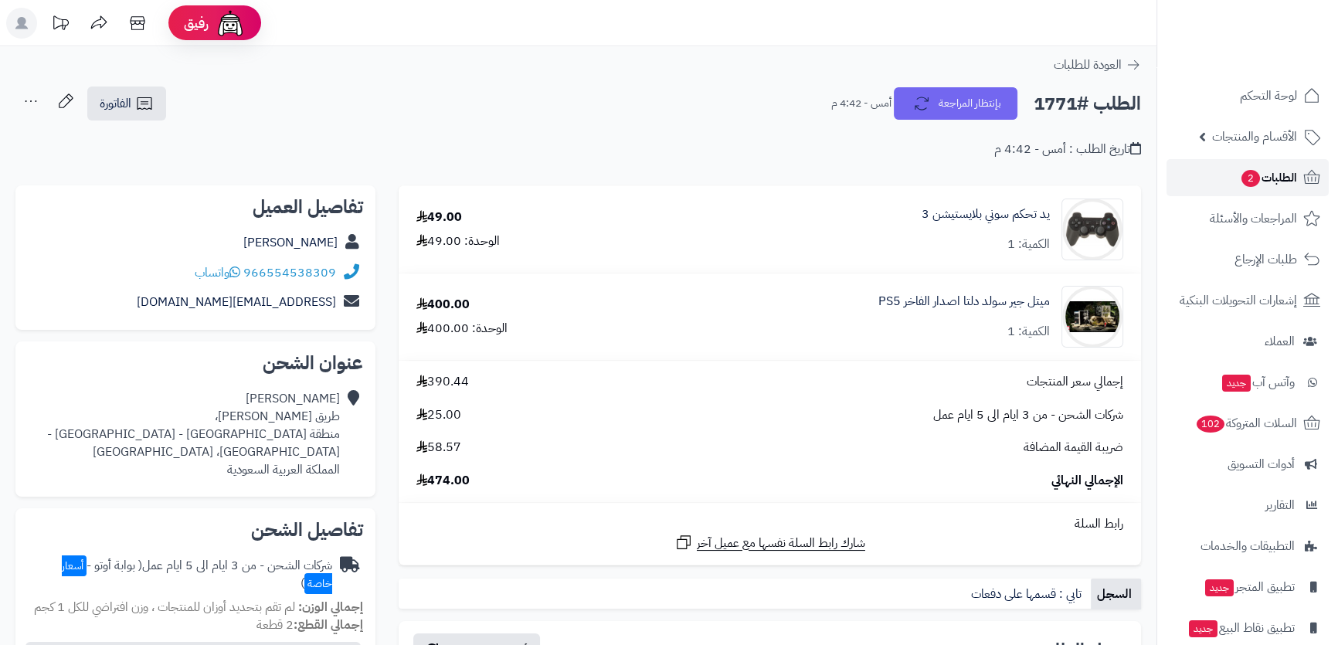
click at [1277, 171] on span "الطلبات 2" at bounding box center [1268, 178] width 57 height 22
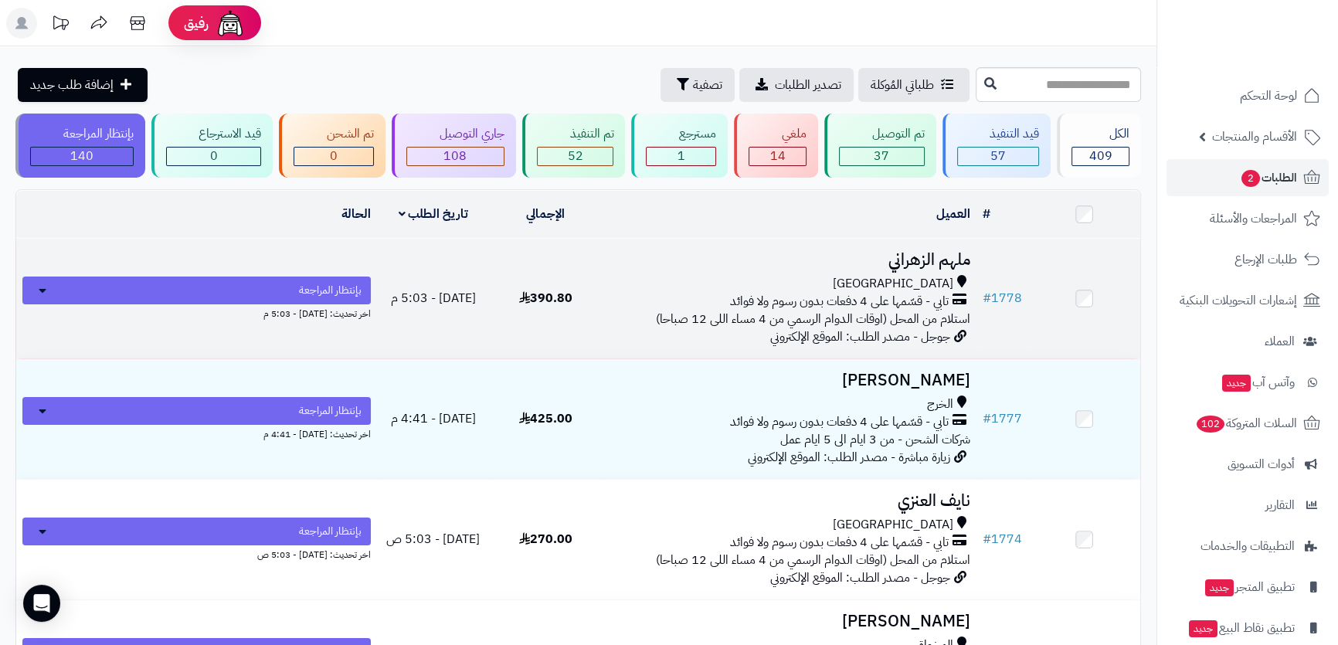
click at [815, 275] on div "جدة" at bounding box center [789, 284] width 362 height 18
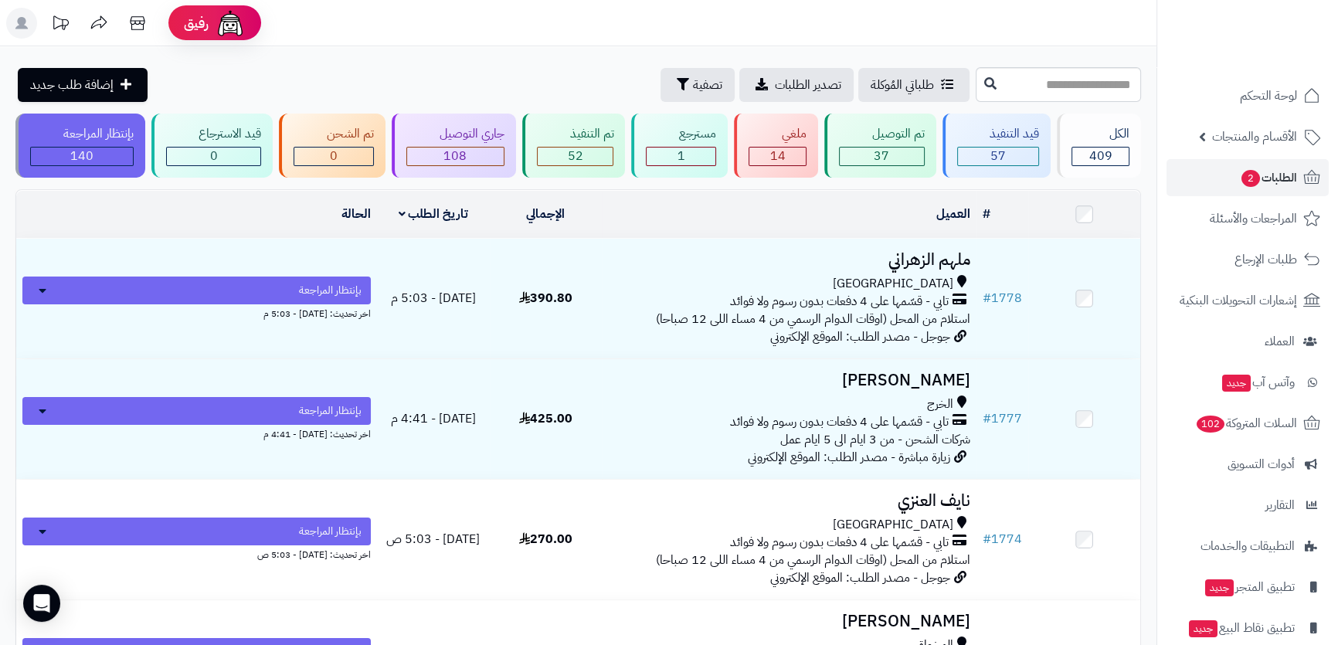
click at [495, 86] on div "طلباتي المُوكلة تصدير الطلبات تصفية إضافة طلب جديد" at bounding box center [493, 85] width 957 height 34
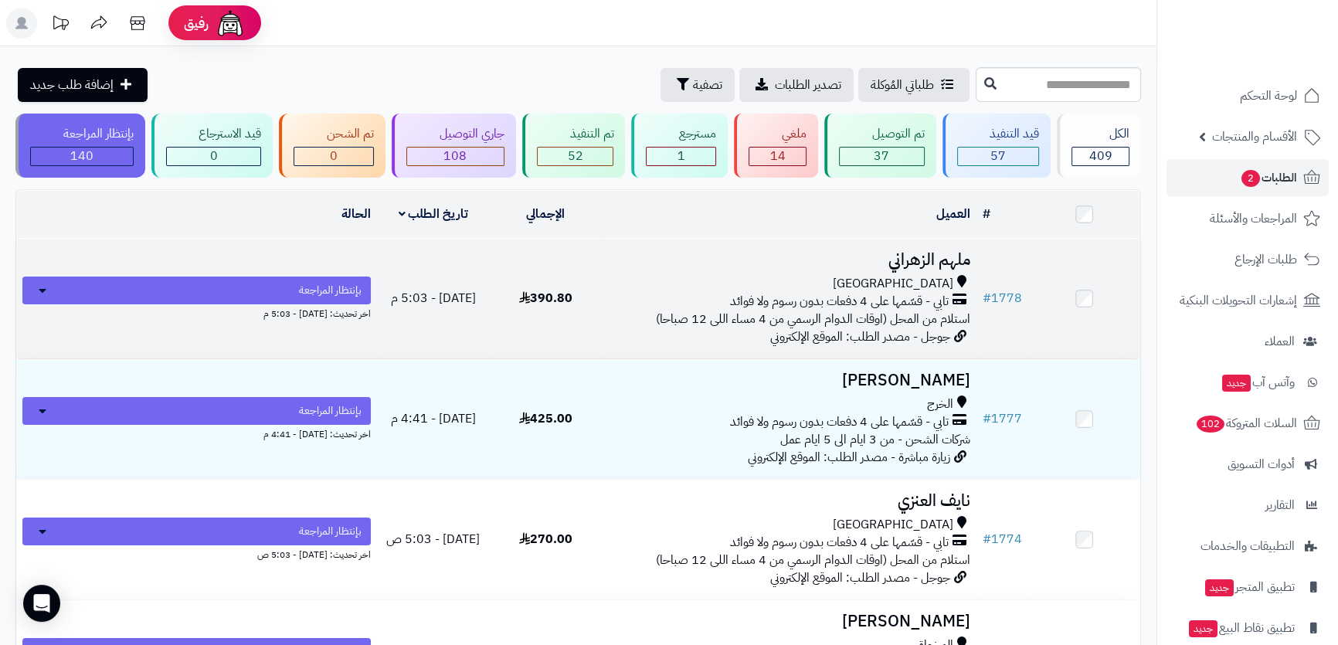
click at [727, 263] on h3 "ملهم الزهراني" at bounding box center [789, 260] width 362 height 18
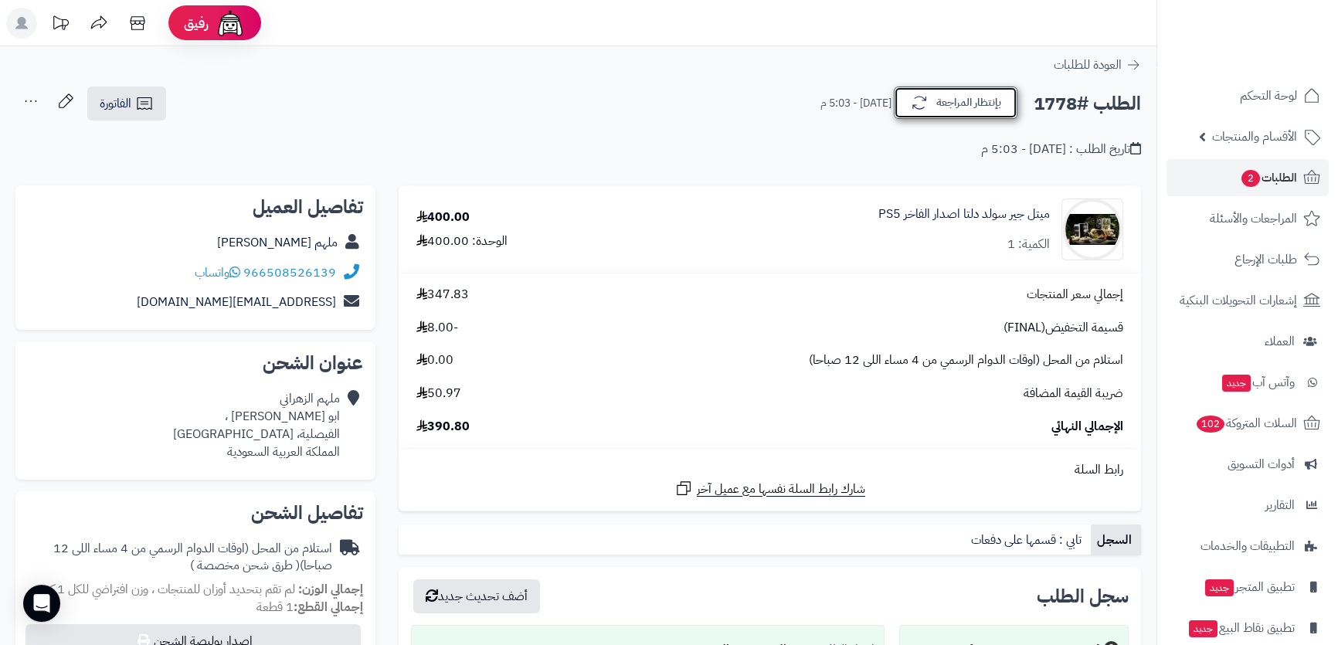
click at [910, 103] on icon "button" at bounding box center [919, 103] width 19 height 19
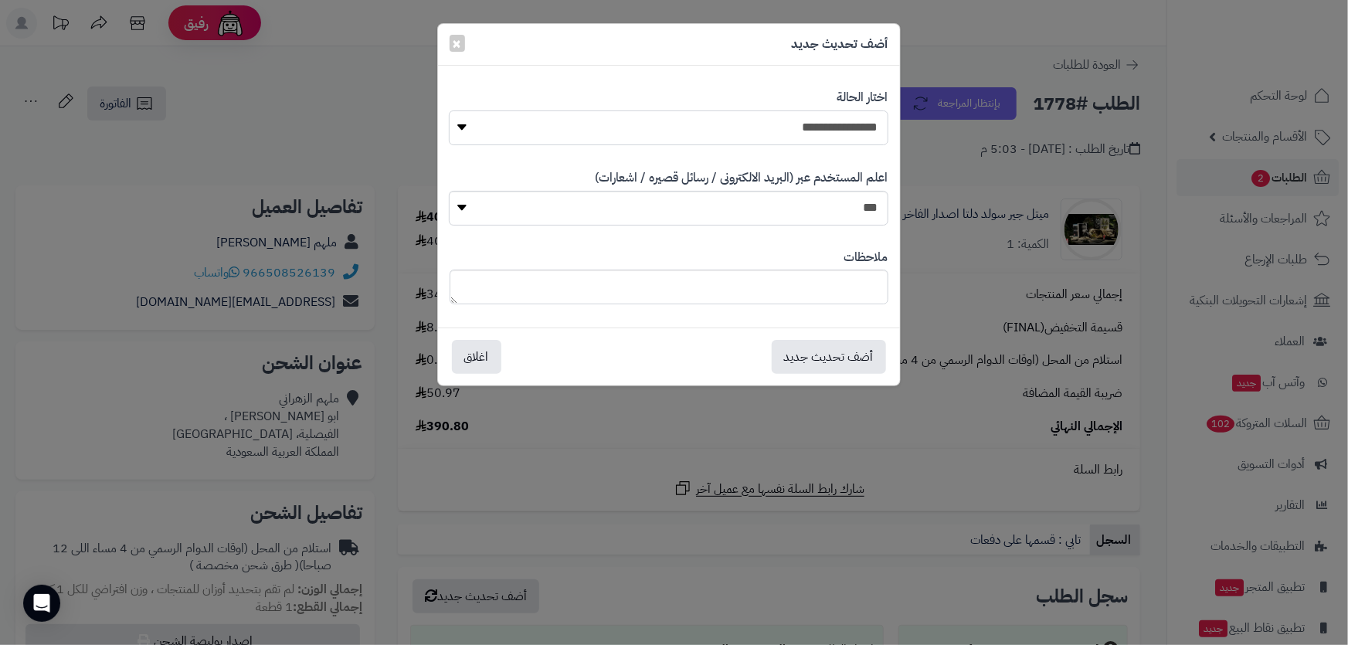
click at [812, 131] on select "**********" at bounding box center [668, 128] width 439 height 35
select select "**"
click at [449, 111] on select "**********" at bounding box center [668, 128] width 439 height 35
click at [266, 141] on div "**********" at bounding box center [674, 322] width 1348 height 645
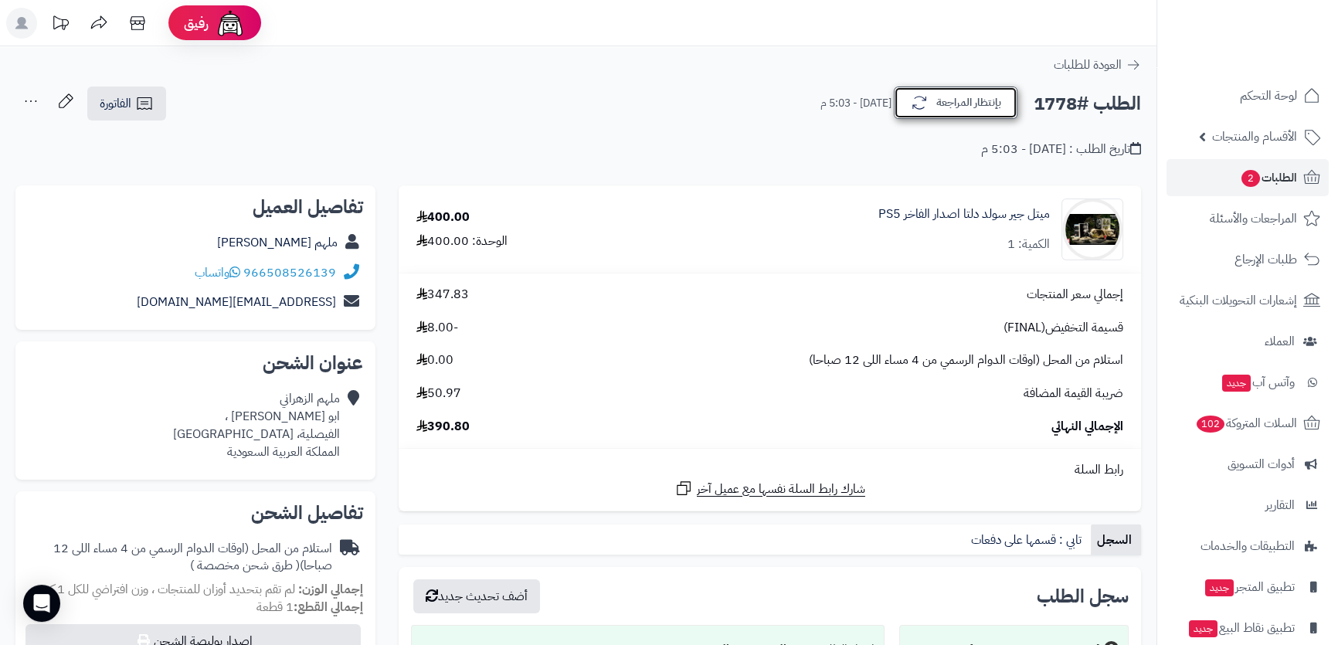
click at [969, 116] on button "بإنتظار المراجعة" at bounding box center [956, 103] width 124 height 32
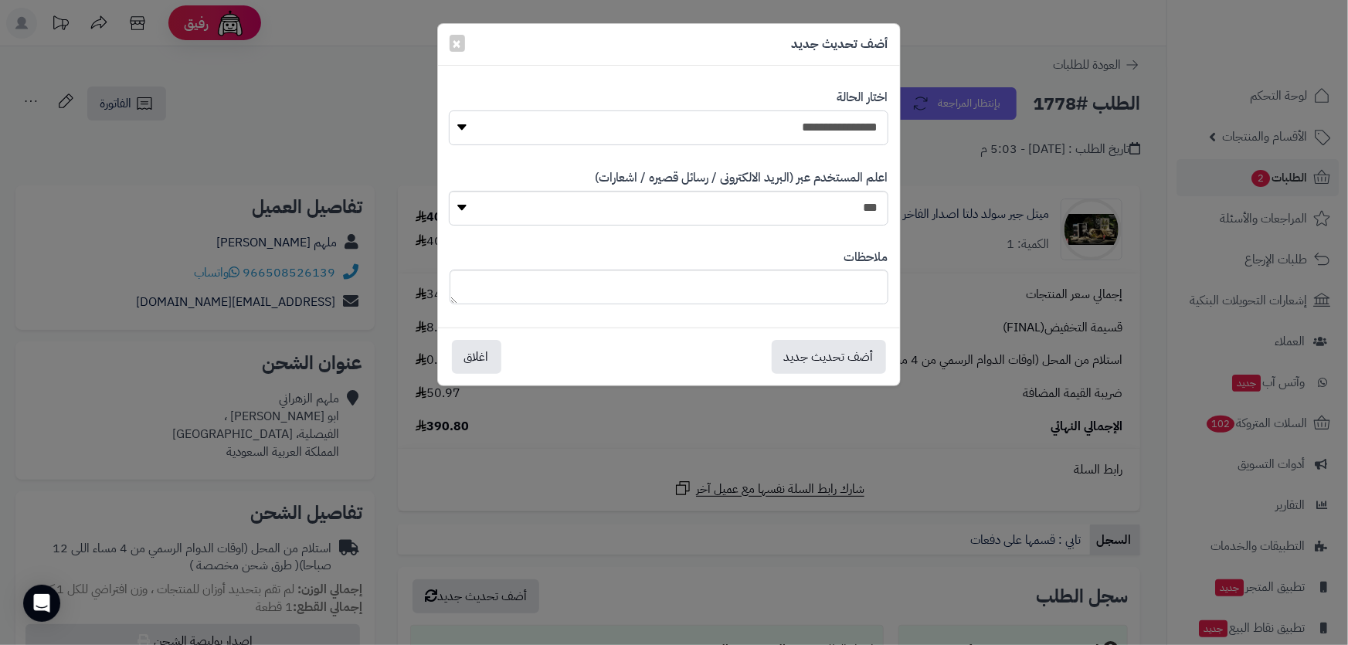
click at [863, 134] on select "**********" at bounding box center [668, 128] width 439 height 35
click at [449, 111] on select "**********" at bounding box center [668, 128] width 439 height 35
click at [819, 344] on button "أضف تحديث جديد" at bounding box center [829, 356] width 114 height 34
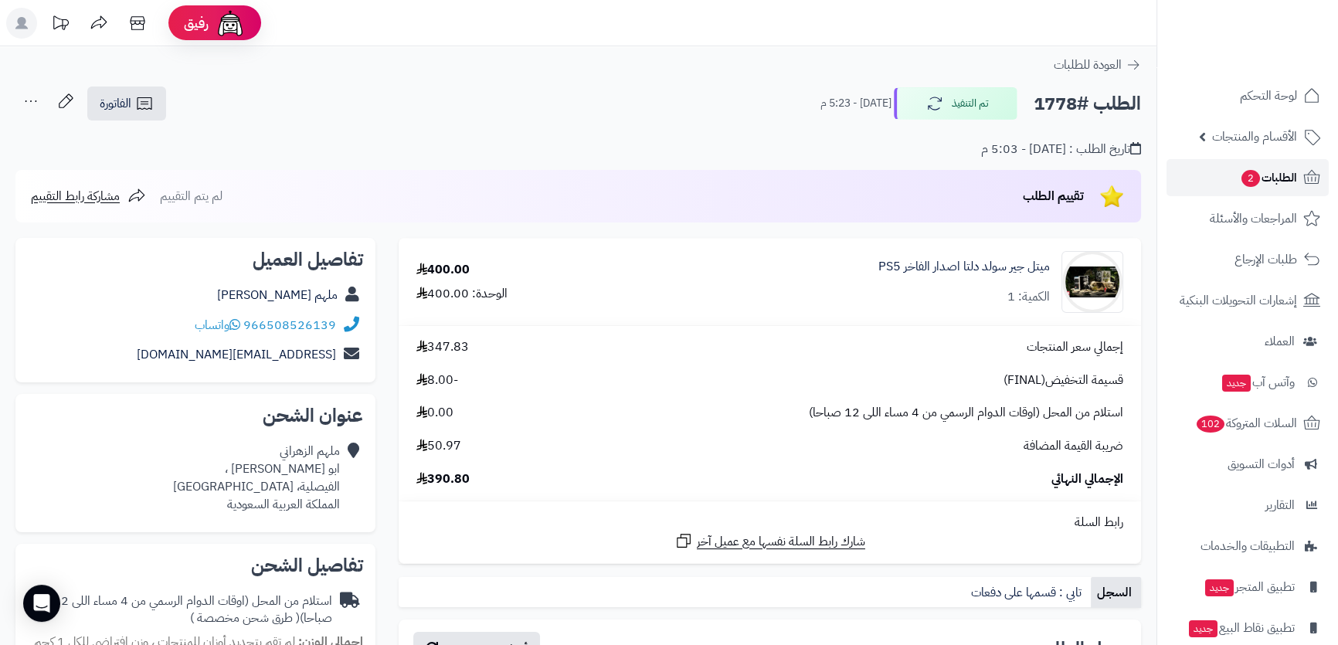
click at [1294, 182] on span "الطلبات 2" at bounding box center [1268, 178] width 57 height 22
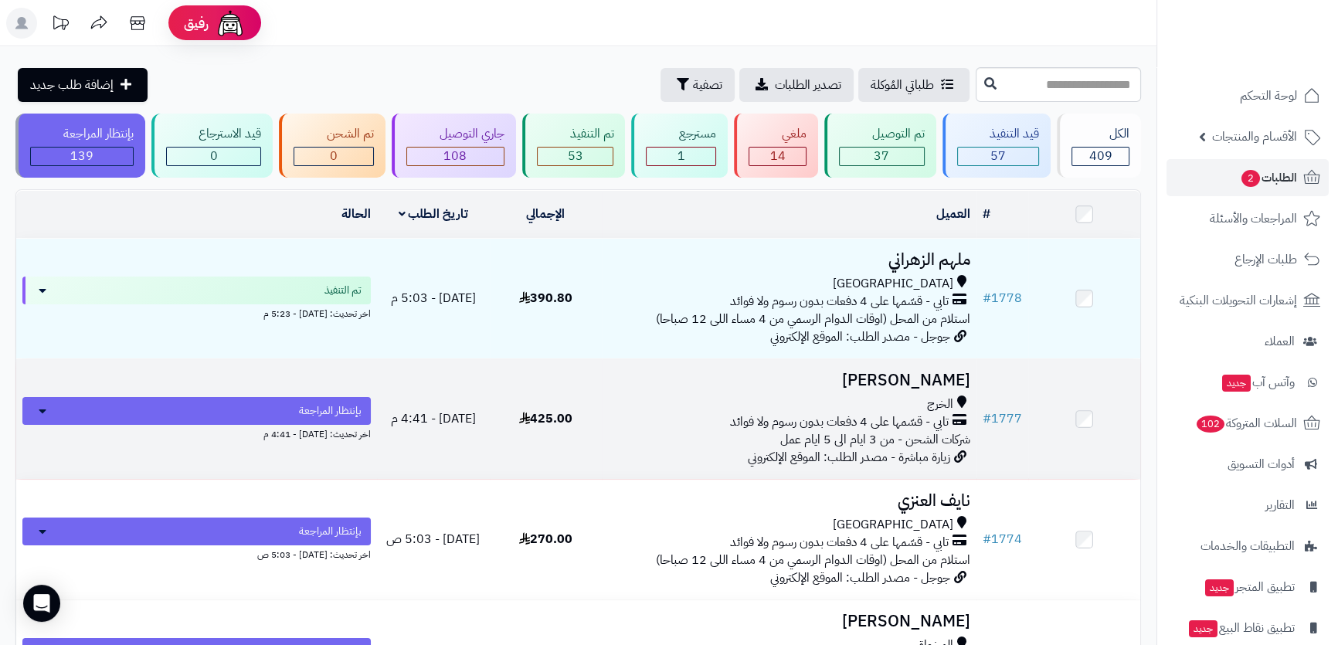
click at [844, 373] on h3 "[PERSON_NAME]" at bounding box center [789, 381] width 362 height 18
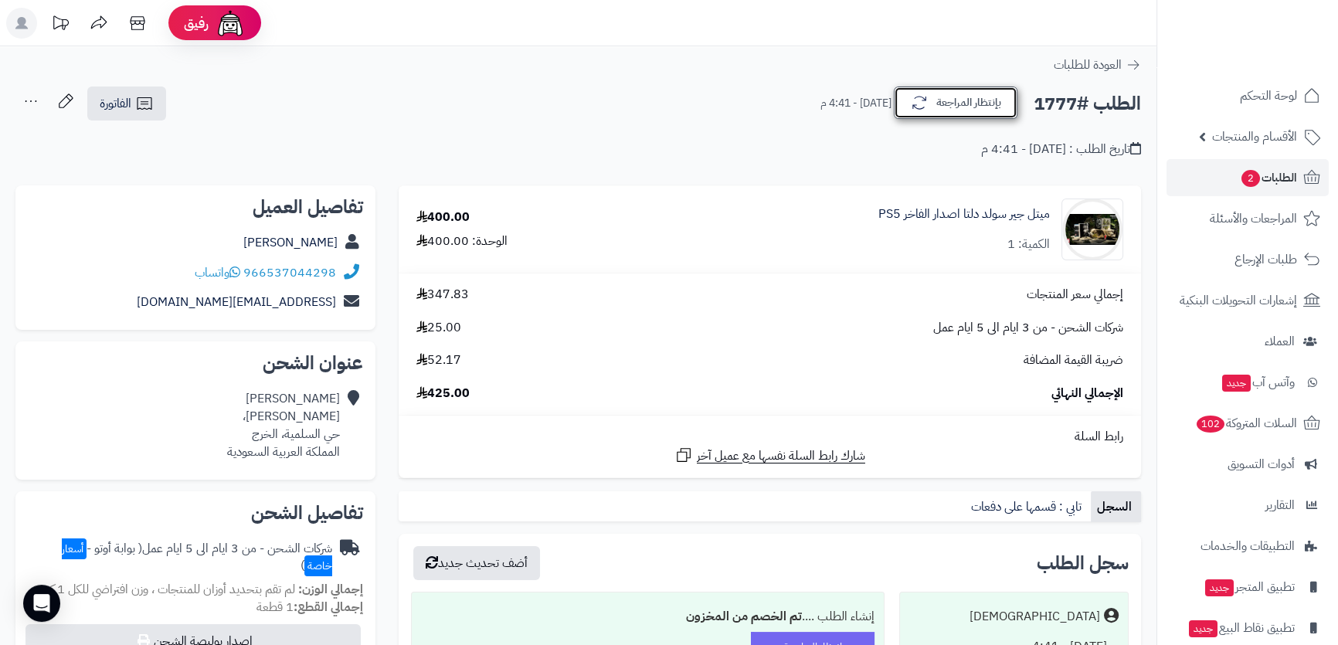
click at [933, 103] on button "بإنتظار المراجعة" at bounding box center [956, 103] width 124 height 32
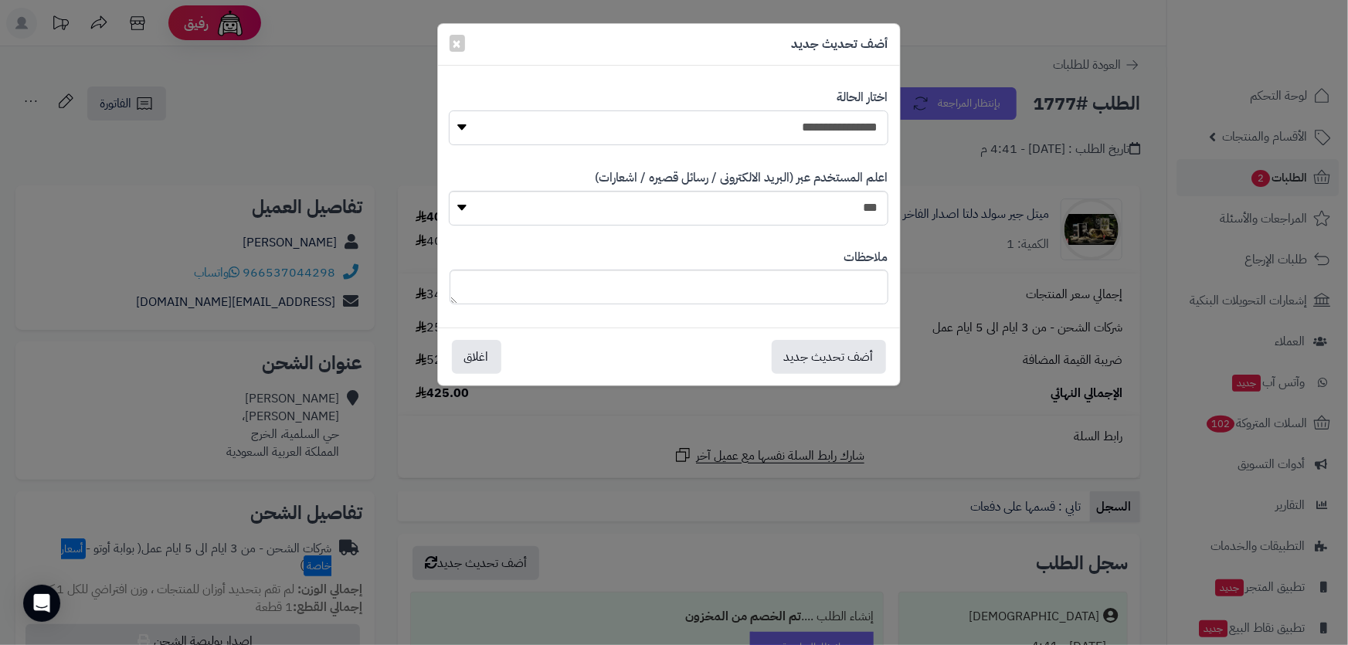
click at [801, 128] on select "**********" at bounding box center [668, 128] width 439 height 35
select select "**"
click at [449, 111] on select "**********" at bounding box center [668, 128] width 439 height 35
click at [834, 357] on button "أضف تحديث جديد" at bounding box center [829, 356] width 114 height 34
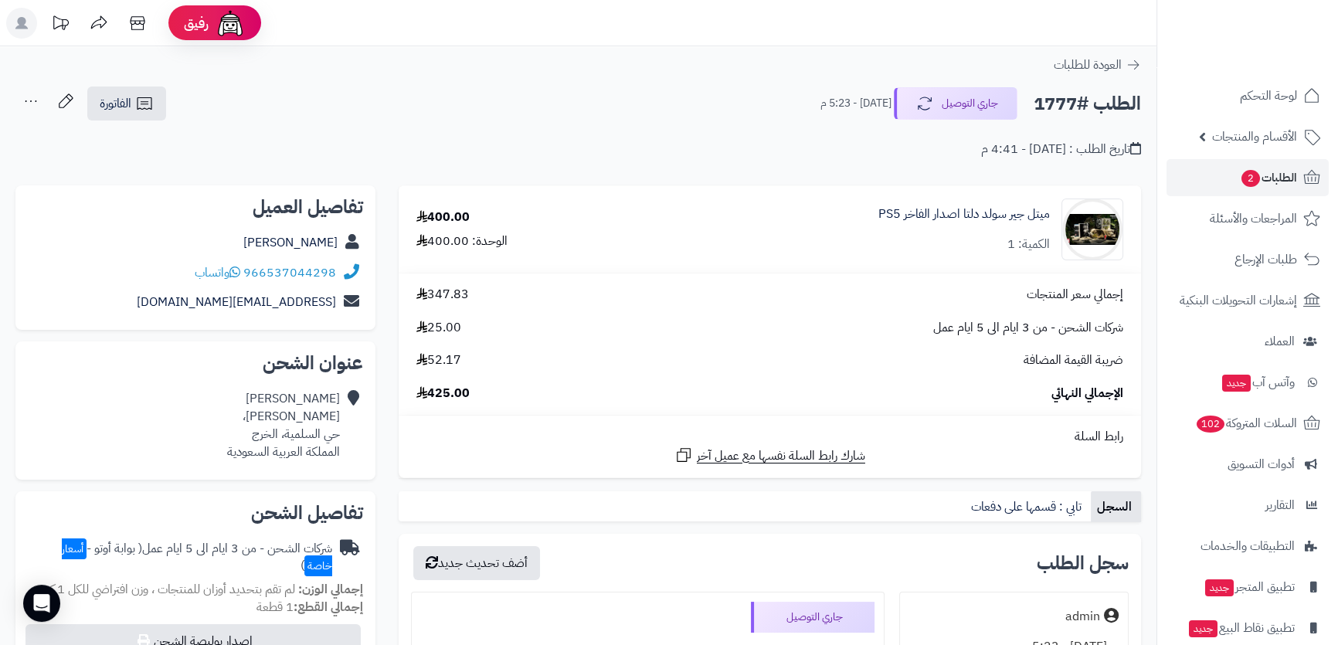
scroll to position [70, 0]
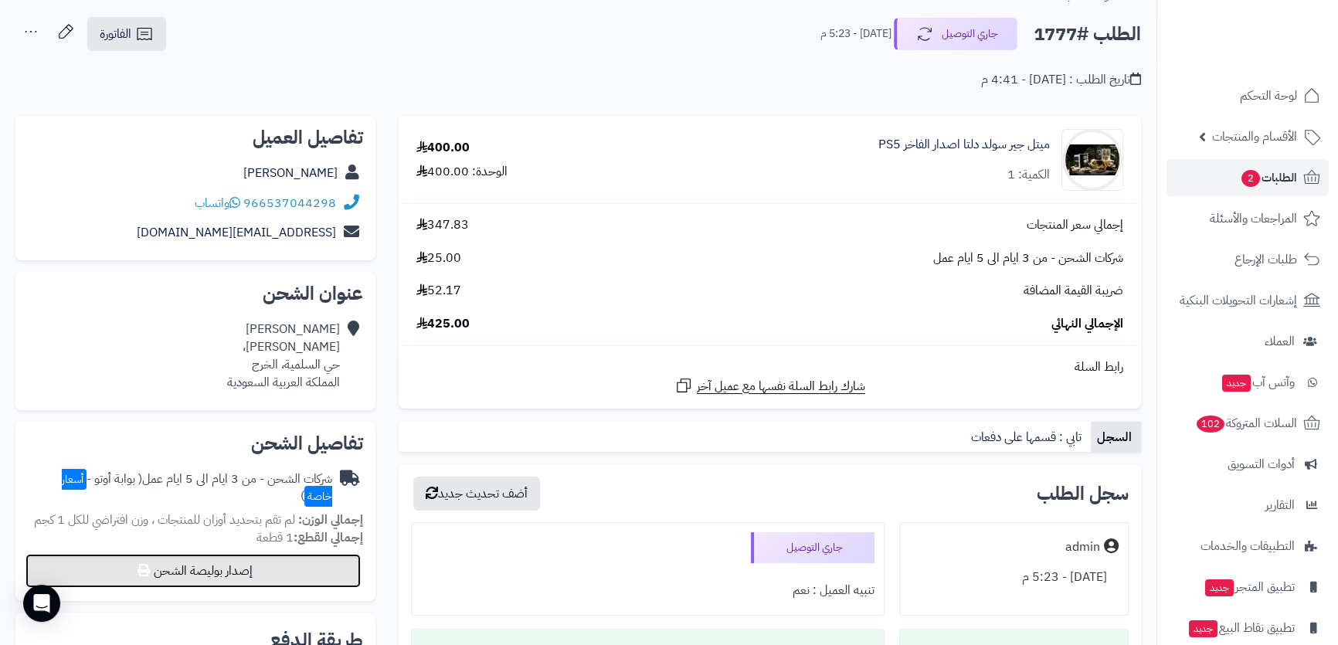
click at [213, 582] on button "إصدار بوليصة الشحن" at bounding box center [193, 571] width 335 height 34
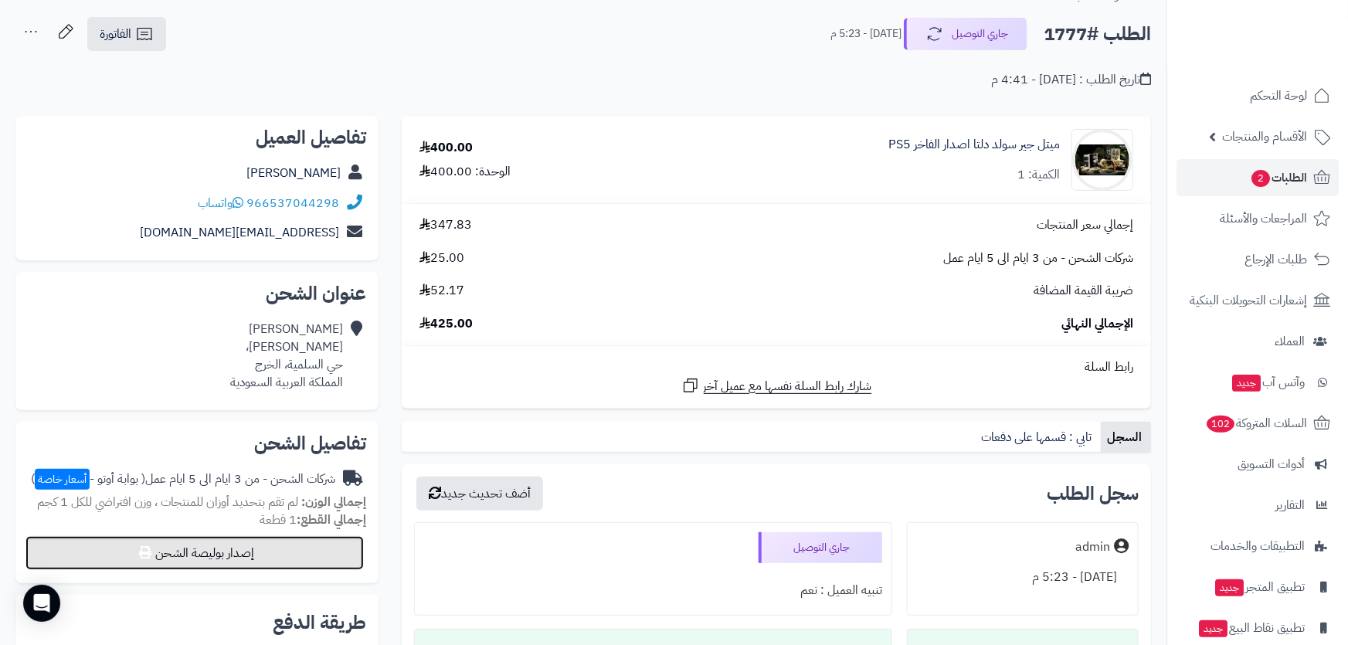
select select "***"
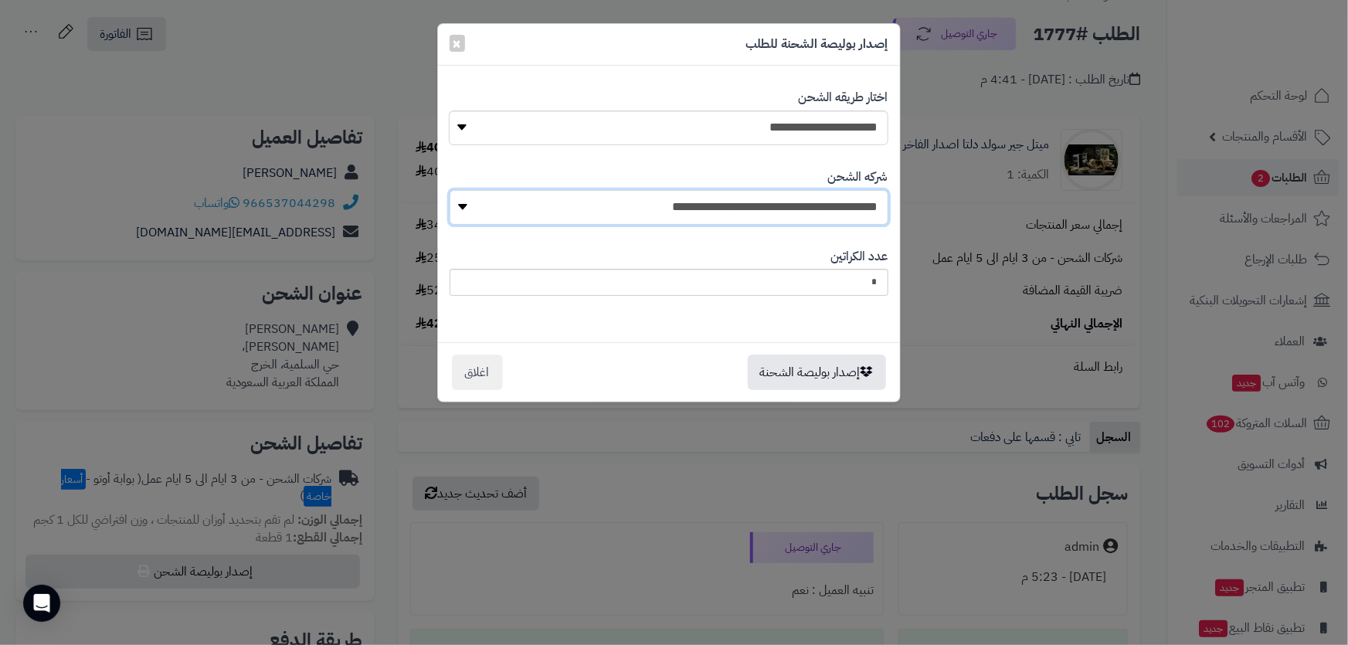
click at [706, 203] on select "**********" at bounding box center [669, 207] width 439 height 35
drag, startPoint x: 410, startPoint y: 95, endPoint x: 453, endPoint y: 54, distance: 59.0
click at [410, 92] on div "**********" at bounding box center [674, 322] width 1348 height 645
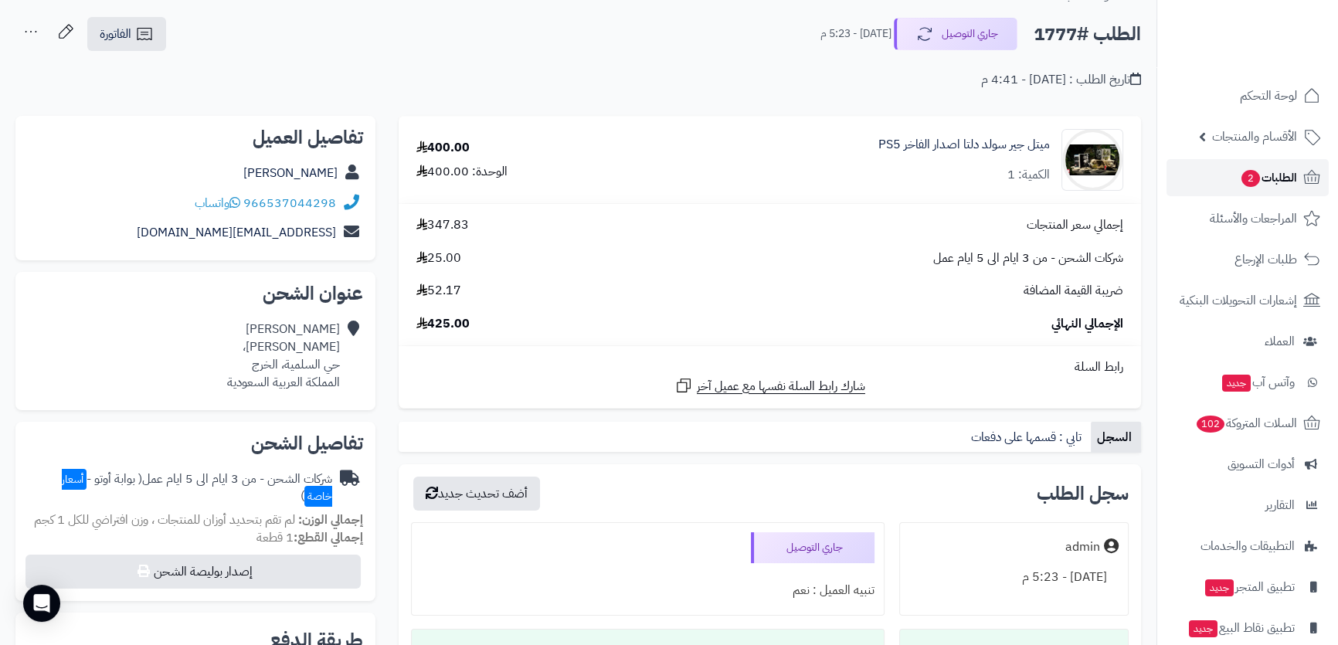
click at [1276, 161] on link "الطلبات 2" at bounding box center [1248, 177] width 162 height 37
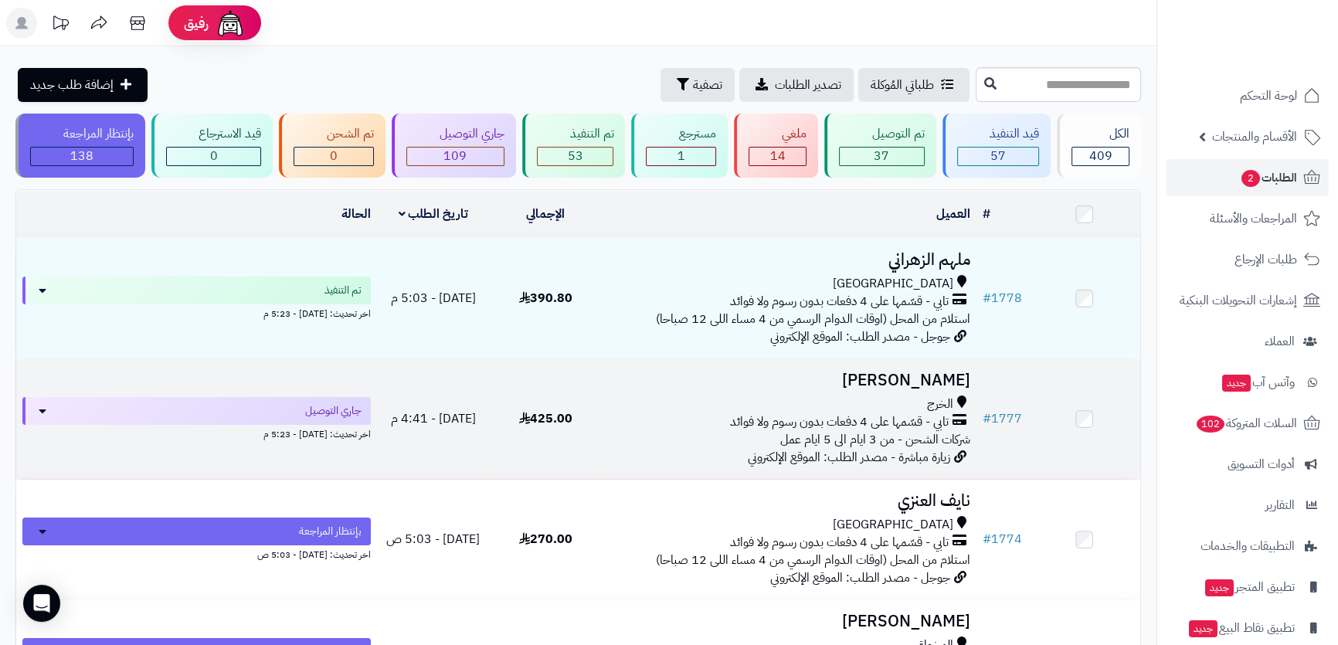
scroll to position [70, 0]
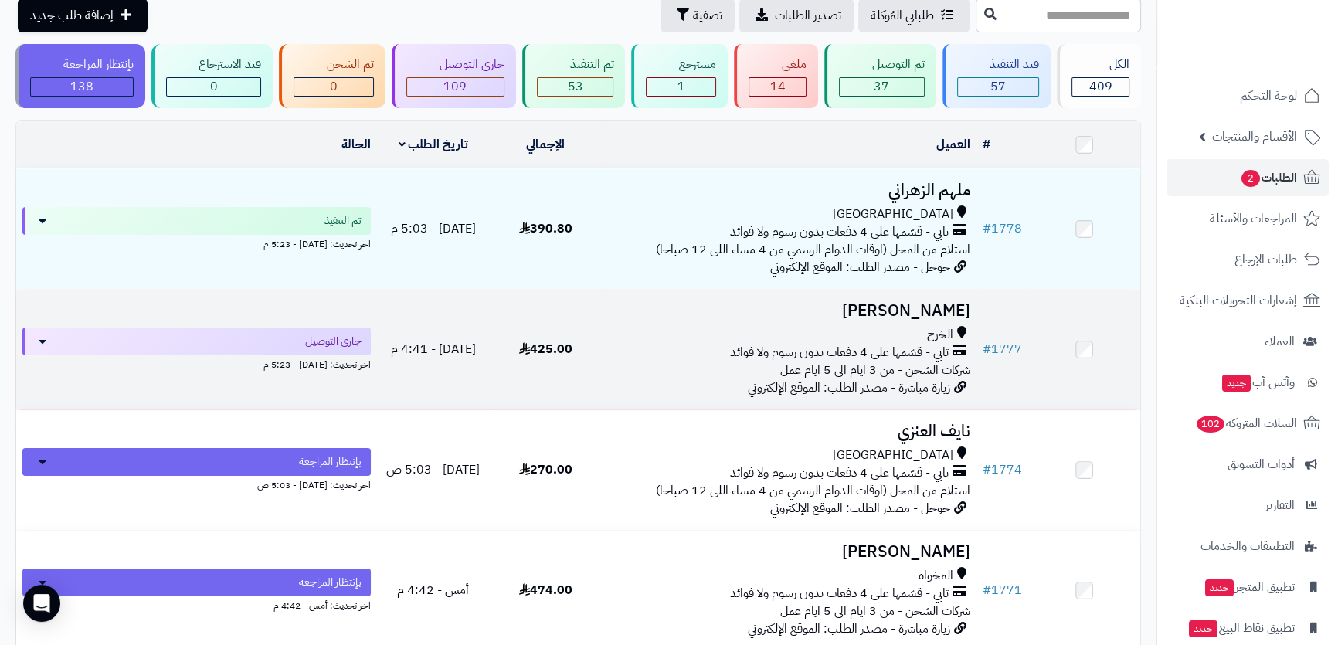
click at [731, 316] on h3 "[PERSON_NAME]" at bounding box center [789, 311] width 362 height 18
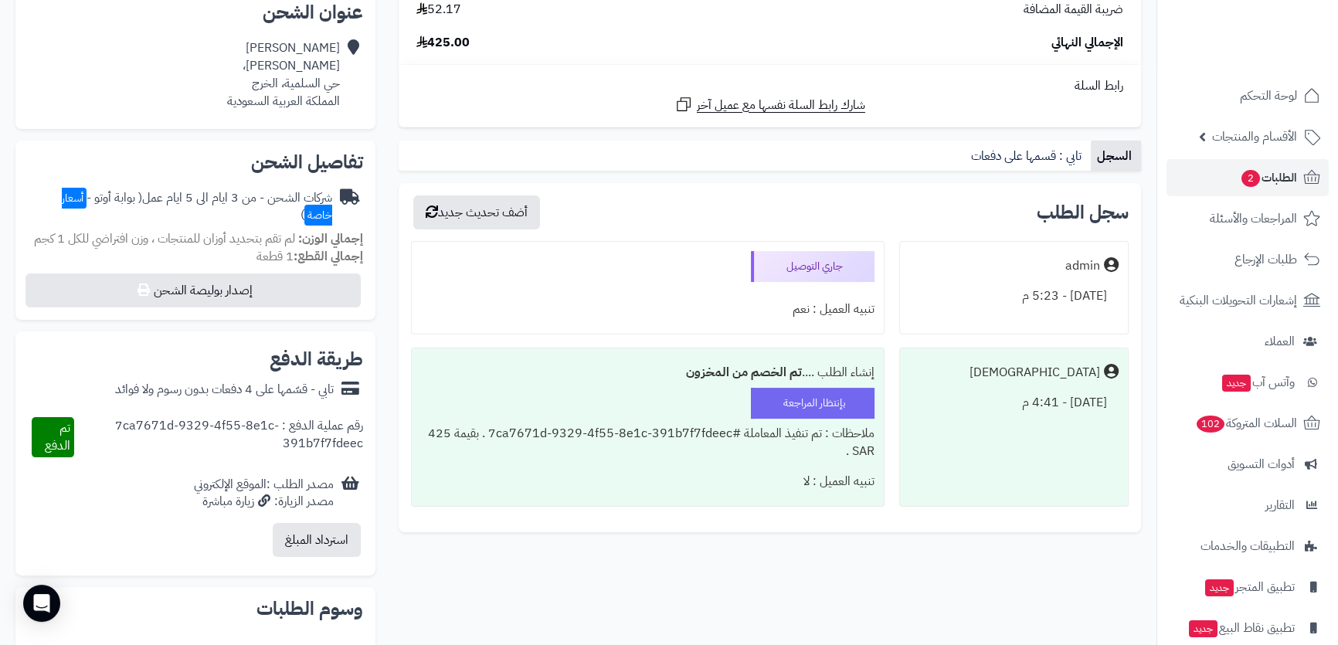
scroll to position [421, 0]
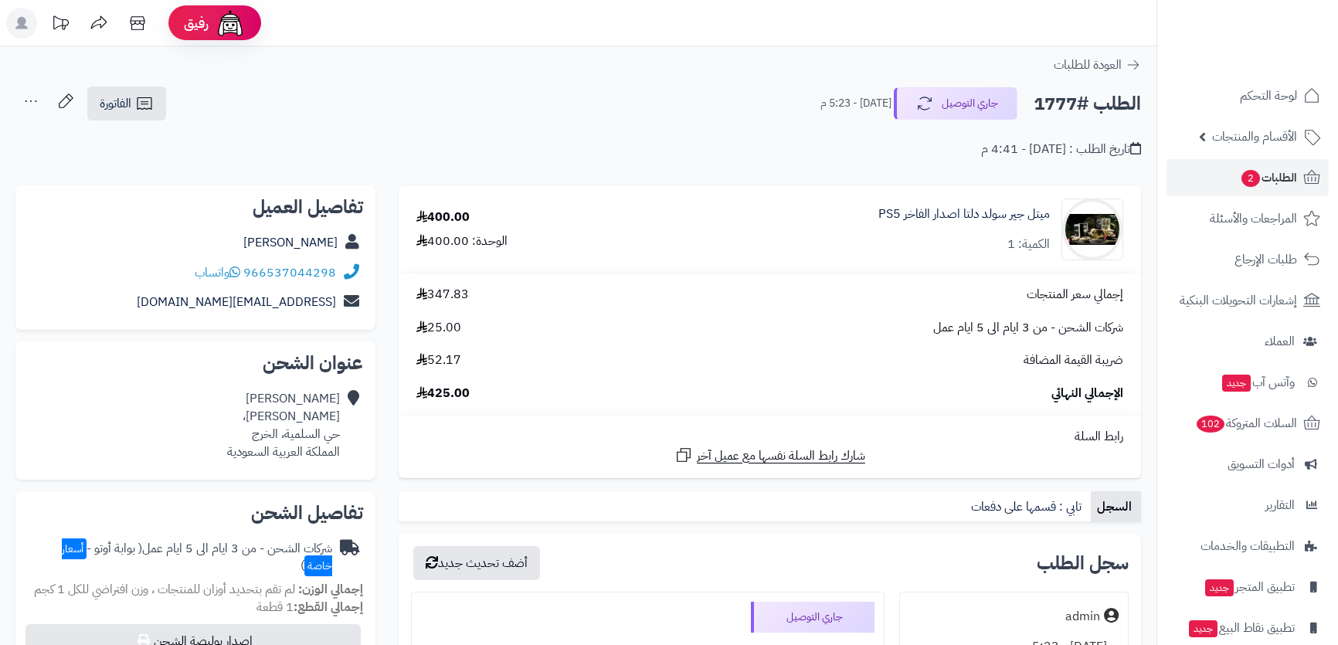
scroll to position [421, 0]
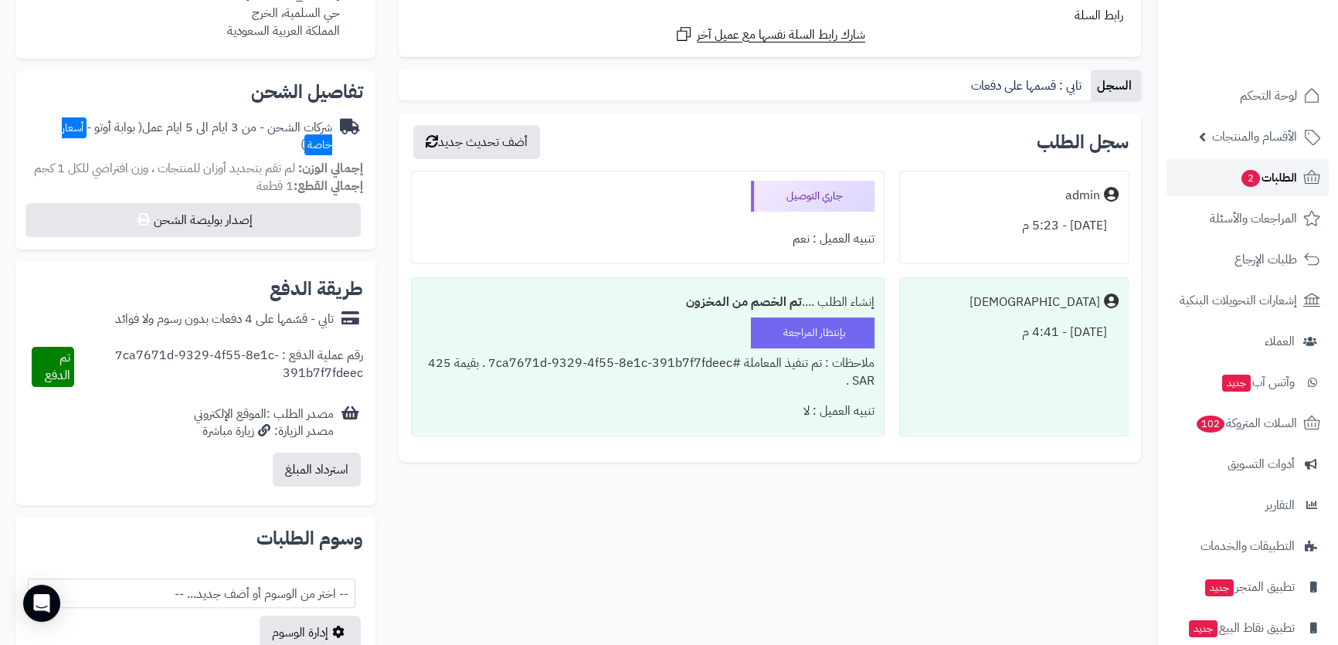
click at [1246, 179] on span "2" at bounding box center [1251, 178] width 19 height 17
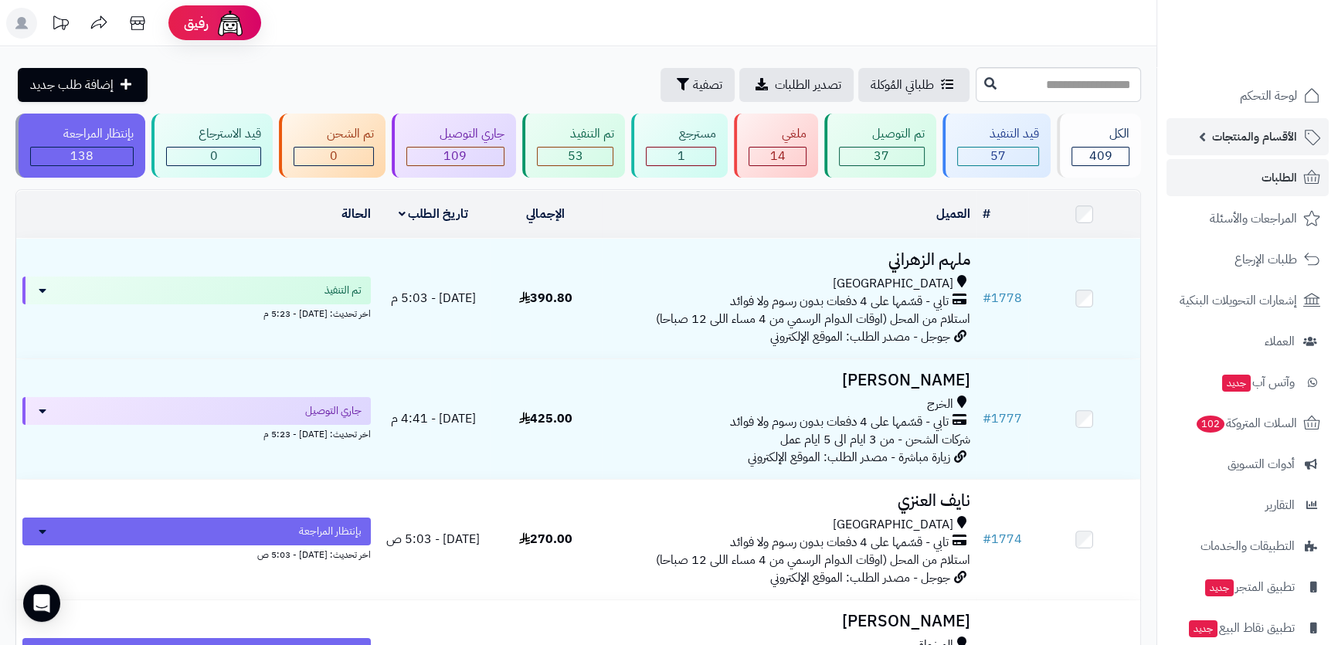
click at [1230, 145] on span "الأقسام والمنتجات" at bounding box center [1254, 137] width 85 height 22
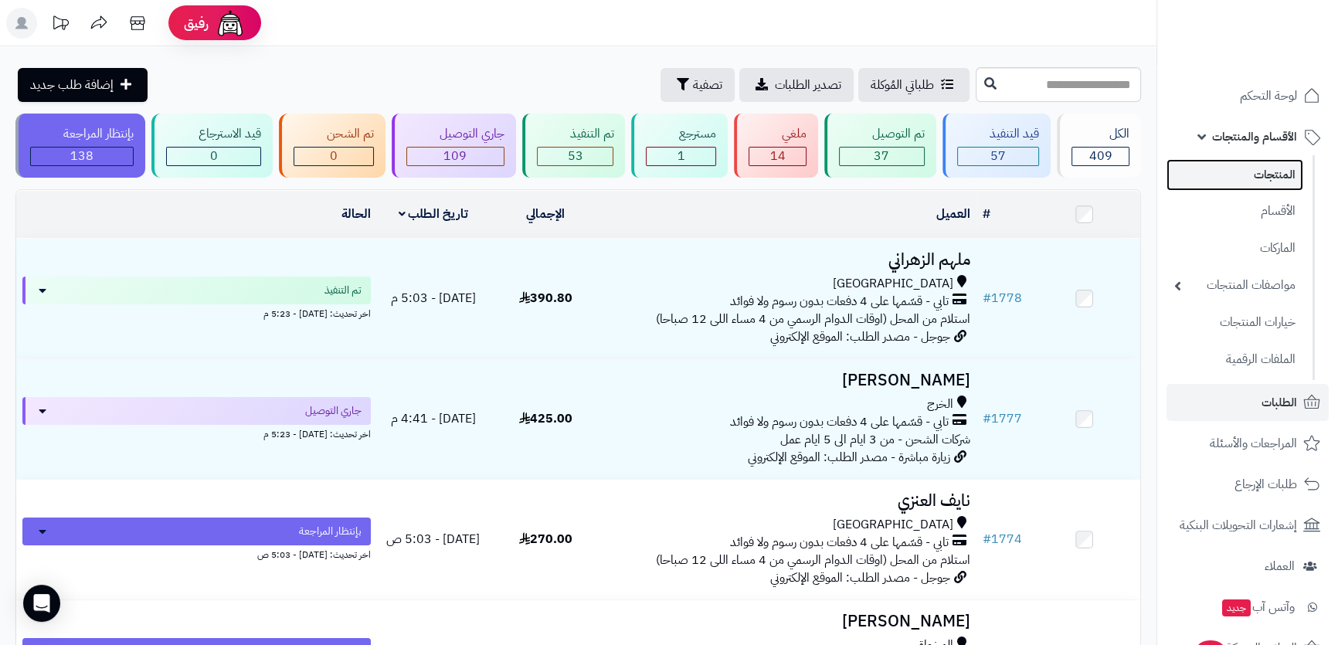
click at [1236, 172] on link "المنتجات" at bounding box center [1235, 175] width 137 height 32
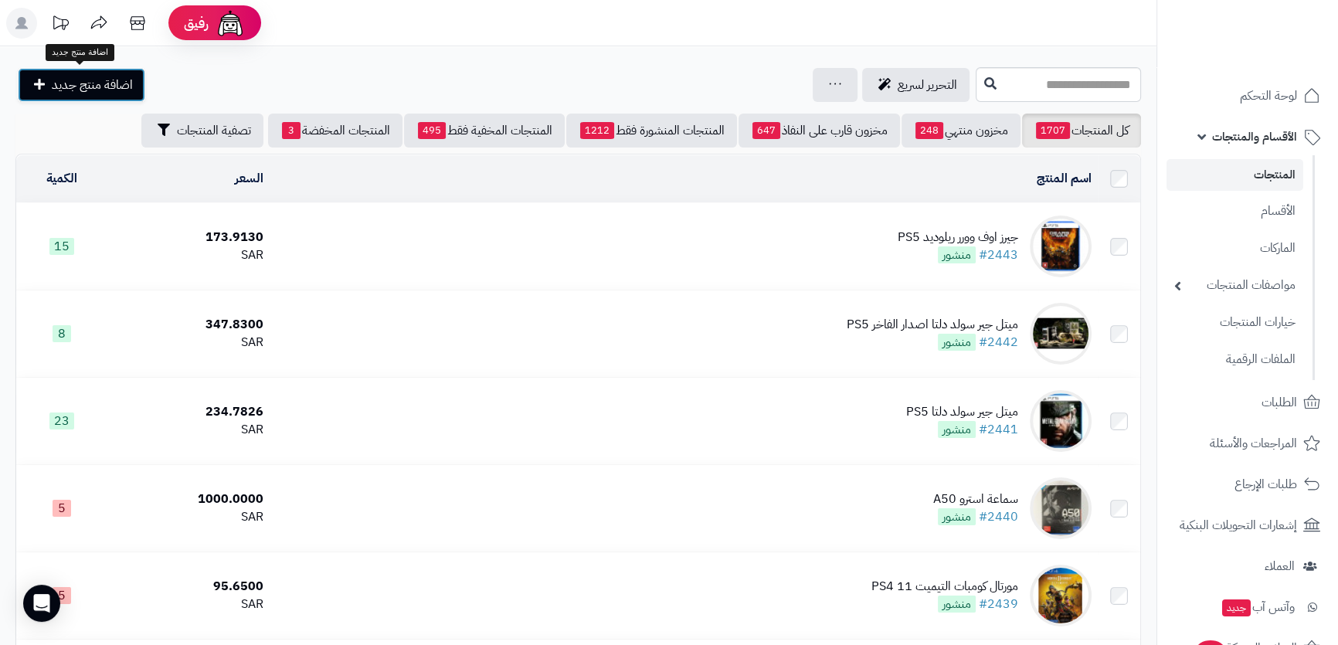
click at [70, 84] on span "اضافة منتج جديد" at bounding box center [92, 85] width 81 height 19
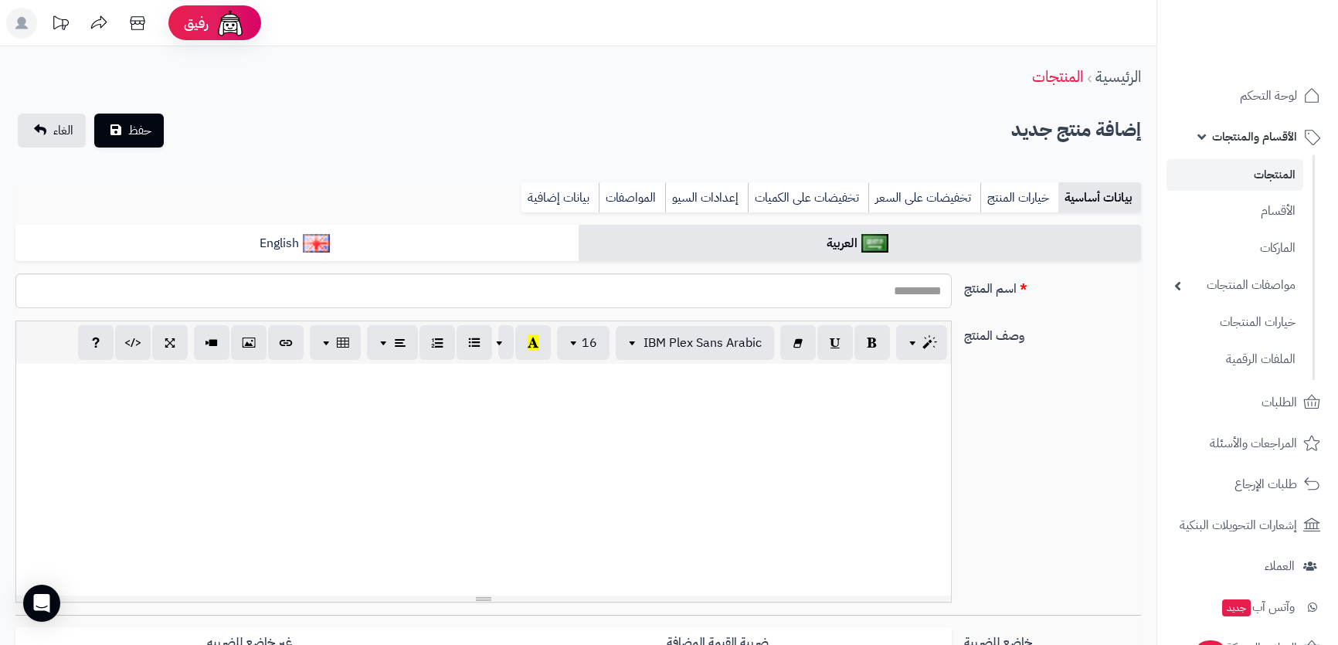
select select
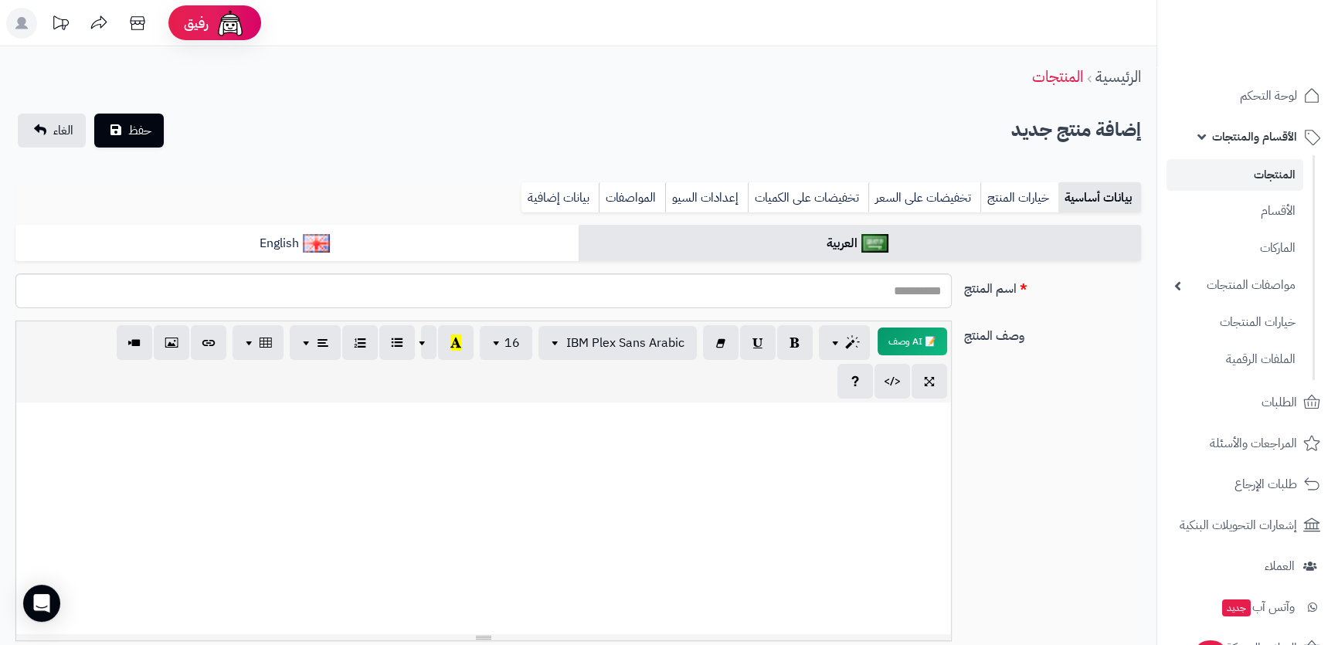
click at [1280, 173] on link "المنتجات" at bounding box center [1235, 175] width 137 height 32
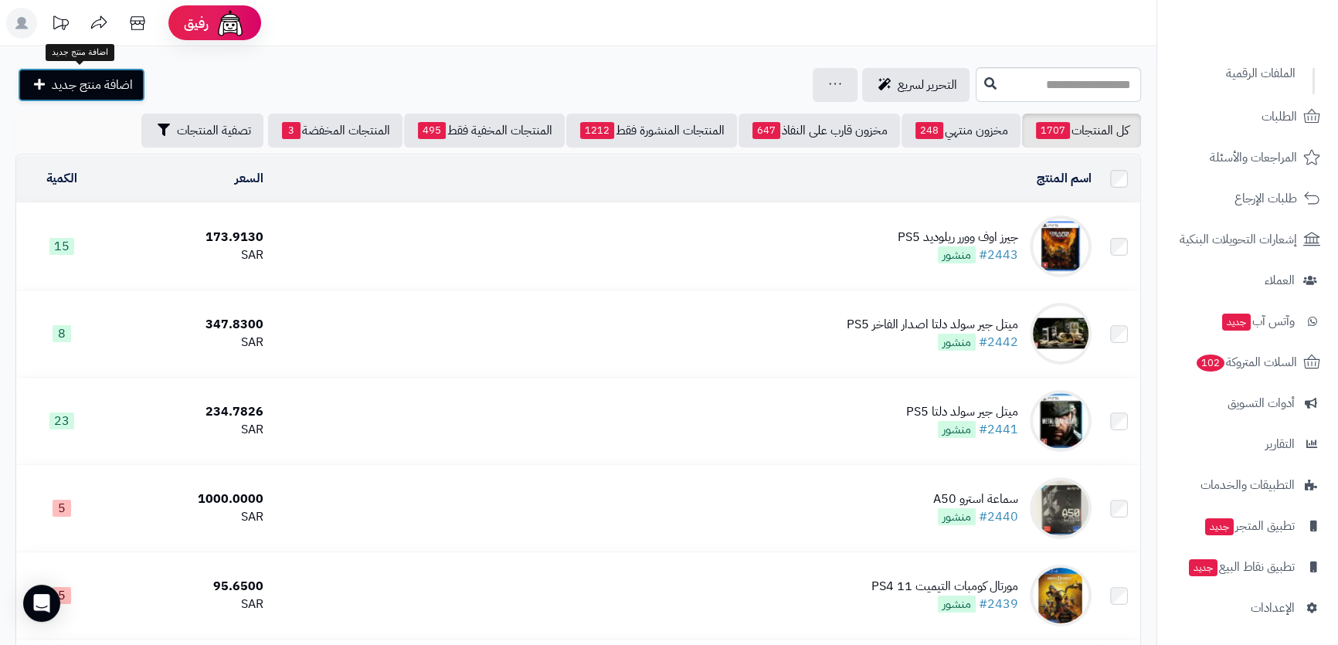
click at [60, 83] on span "اضافة منتج جديد" at bounding box center [92, 85] width 81 height 19
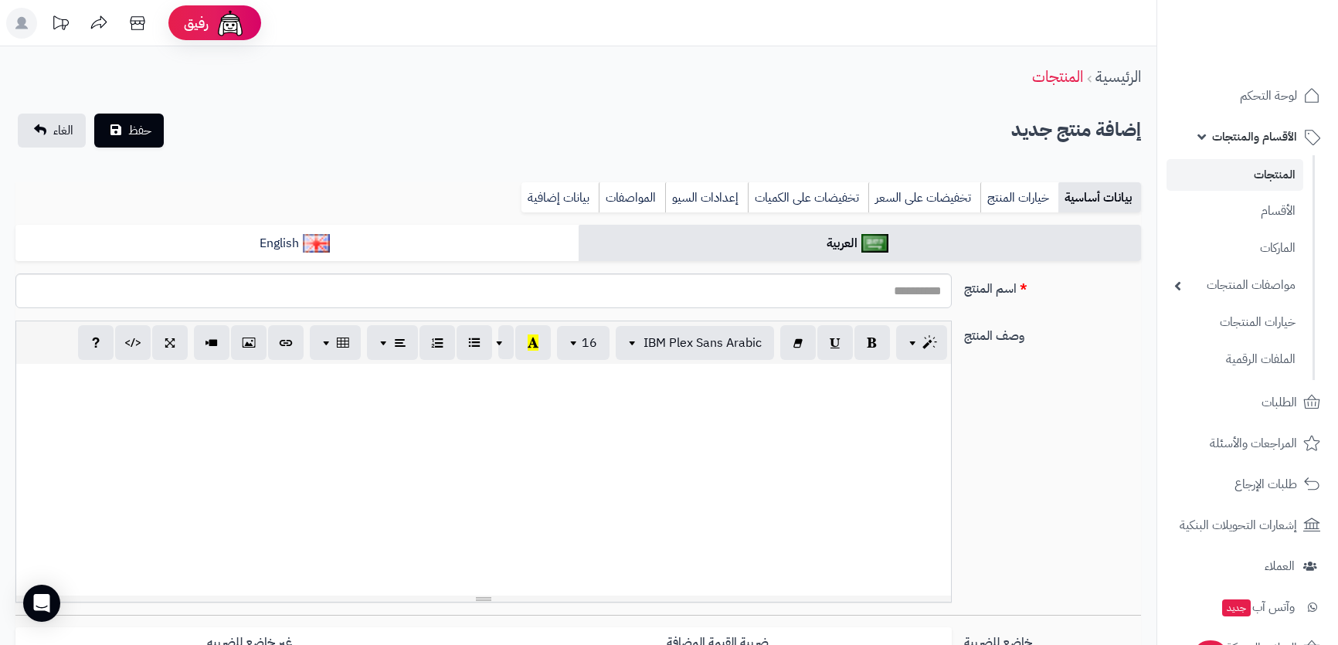
select select
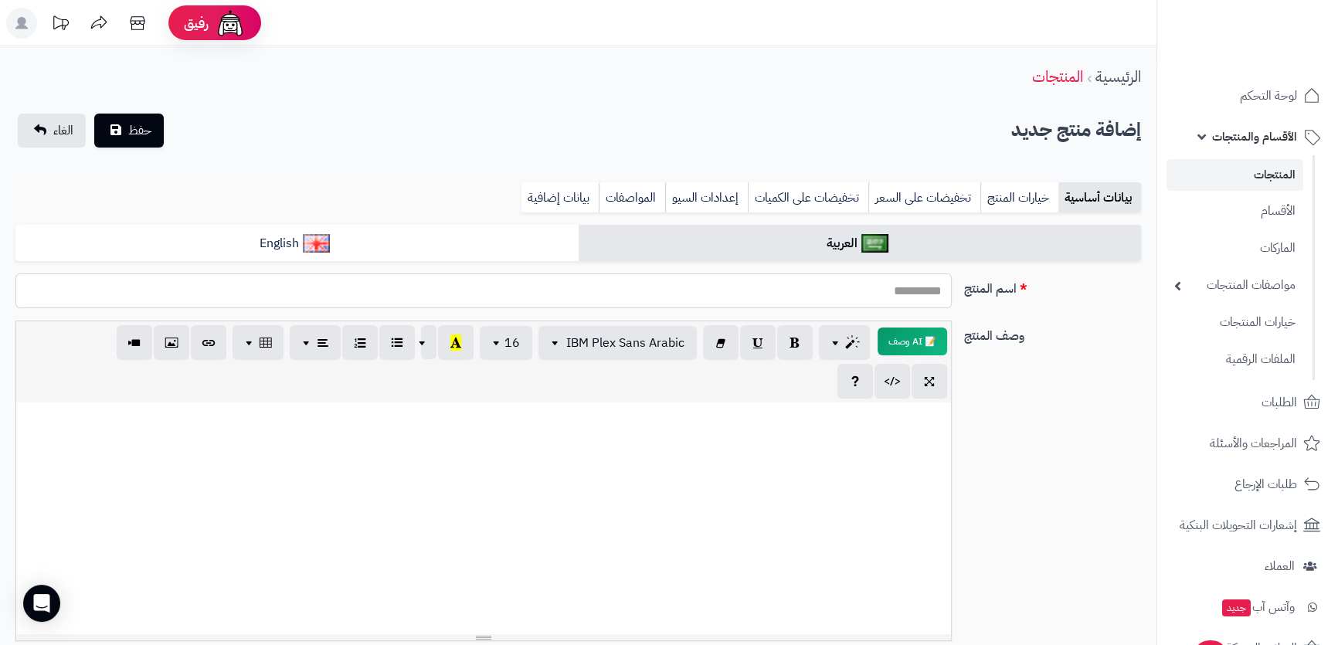
click at [951, 297] on input "اسم المنتج" at bounding box center [483, 291] width 936 height 35
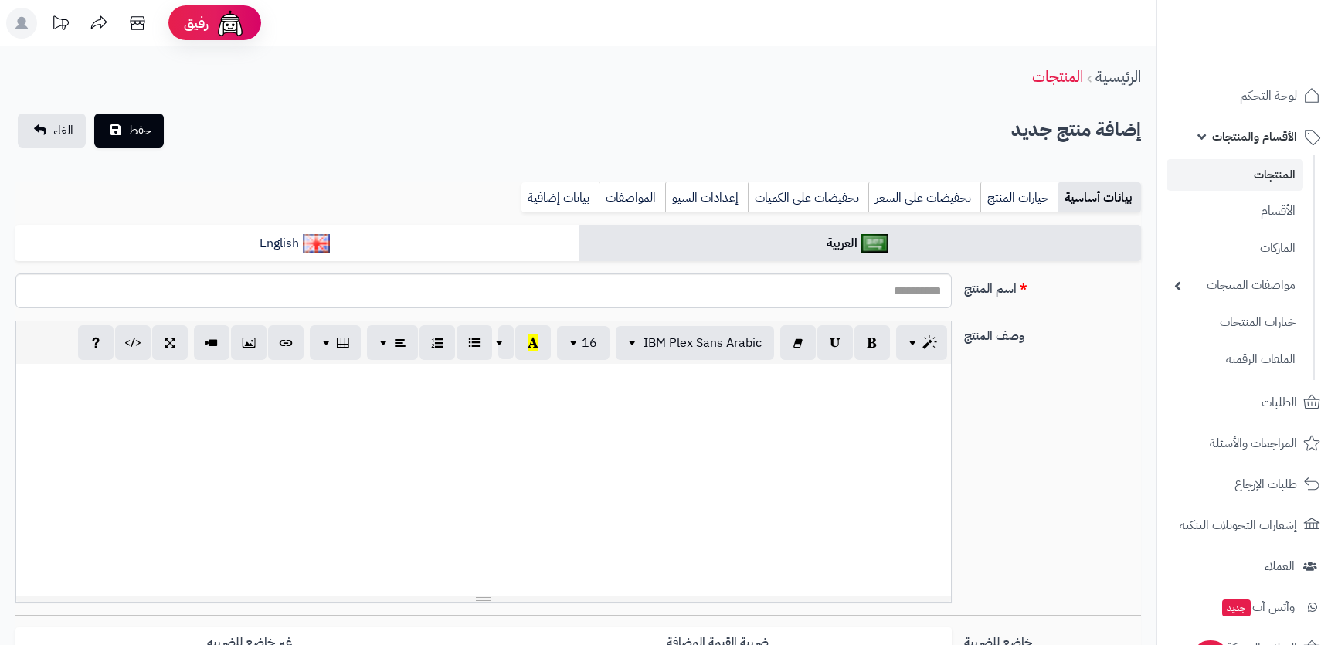
select select
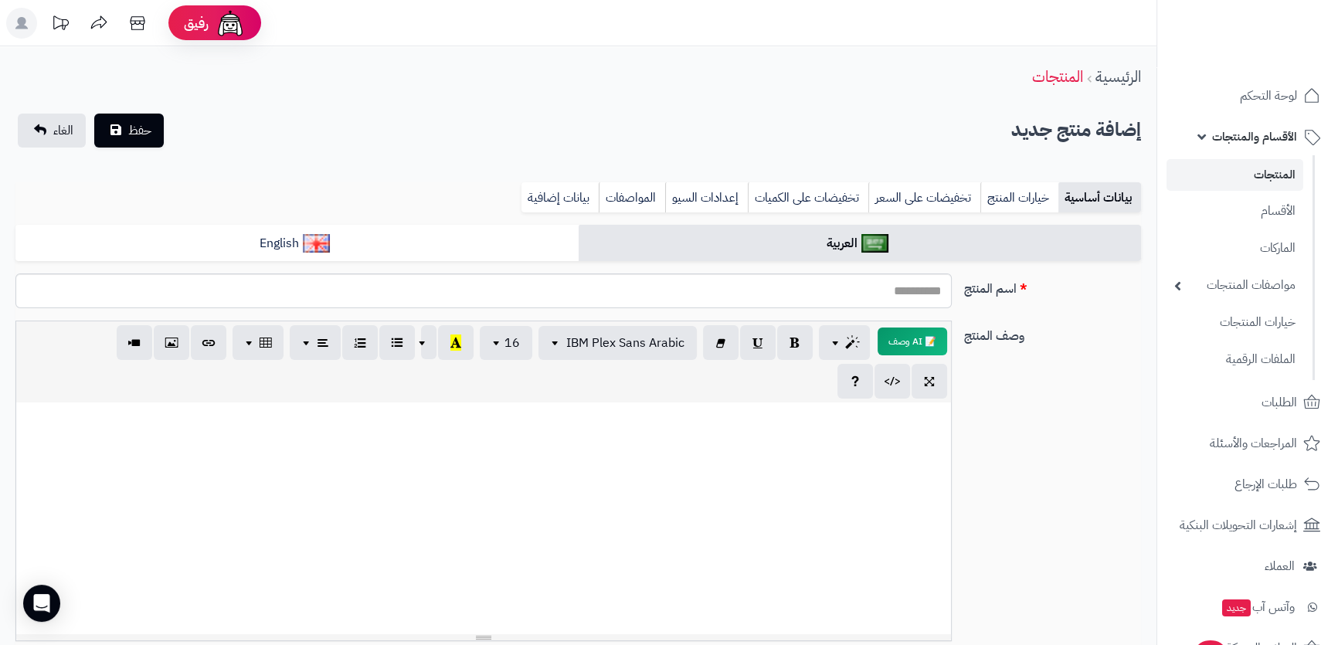
click at [1218, 126] on span "الأقسام والمنتجات" at bounding box center [1254, 137] width 85 height 22
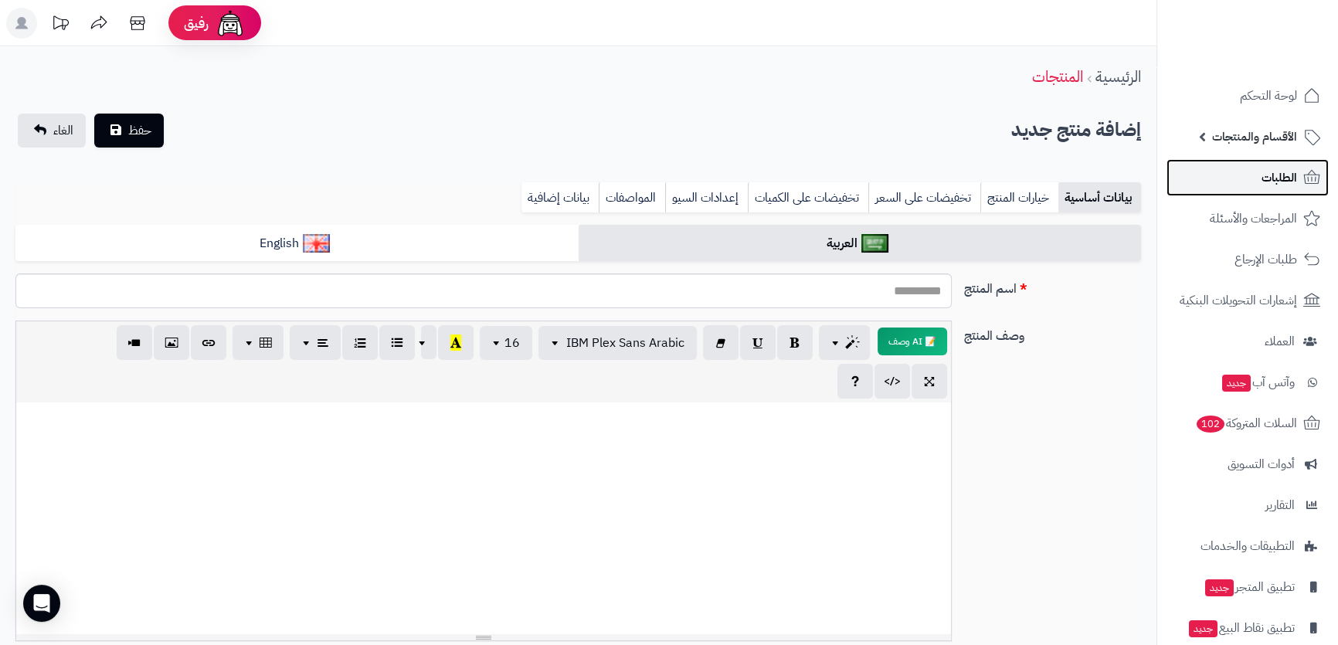
click at [1243, 182] on link "الطلبات" at bounding box center [1248, 177] width 162 height 37
